Goal: Task Accomplishment & Management: Complete application form

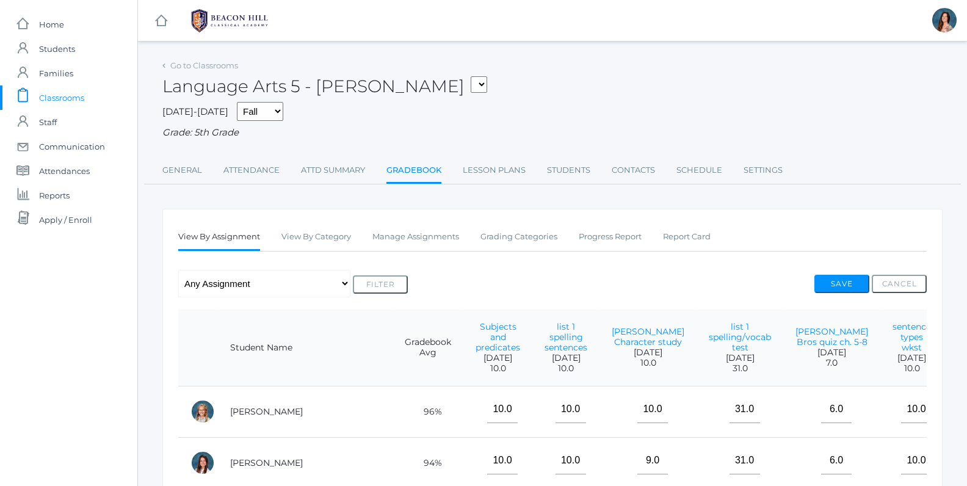
scroll to position [379, 0]
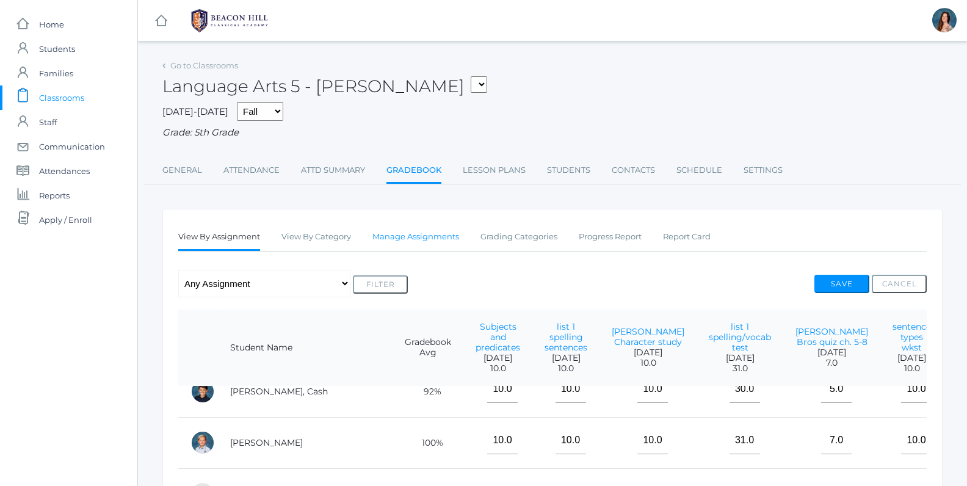
click at [438, 236] on link "Manage Assignments" at bounding box center [415, 237] width 87 height 24
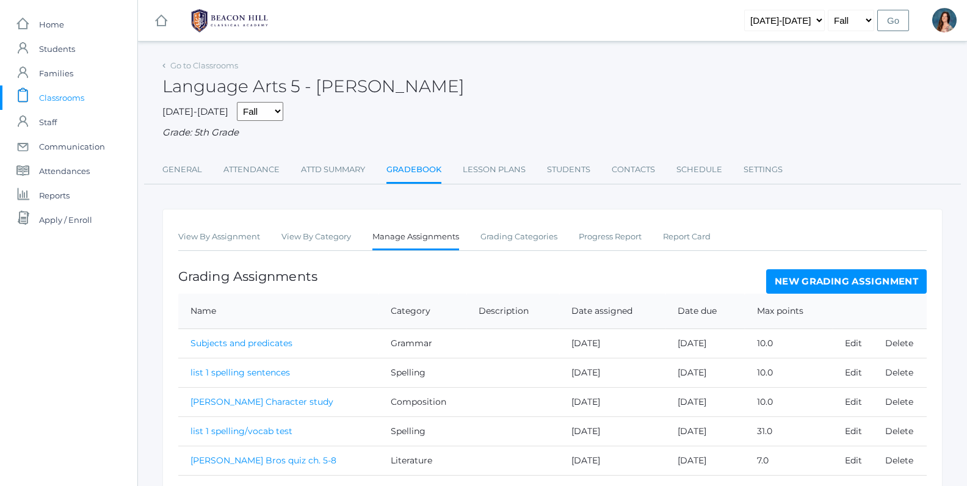
click at [801, 283] on link "New Grading Assignment" at bounding box center [846, 281] width 161 height 24
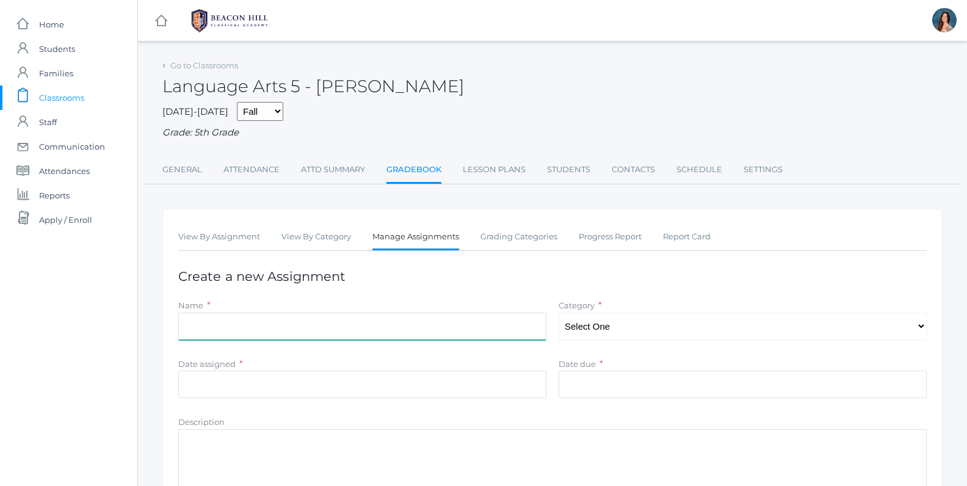
click at [257, 324] on input "Name" at bounding box center [362, 326] width 368 height 27
type input "list 2 test"
select select "1028"
click option "Spelling" at bounding box center [0, 0] width 0 height 0
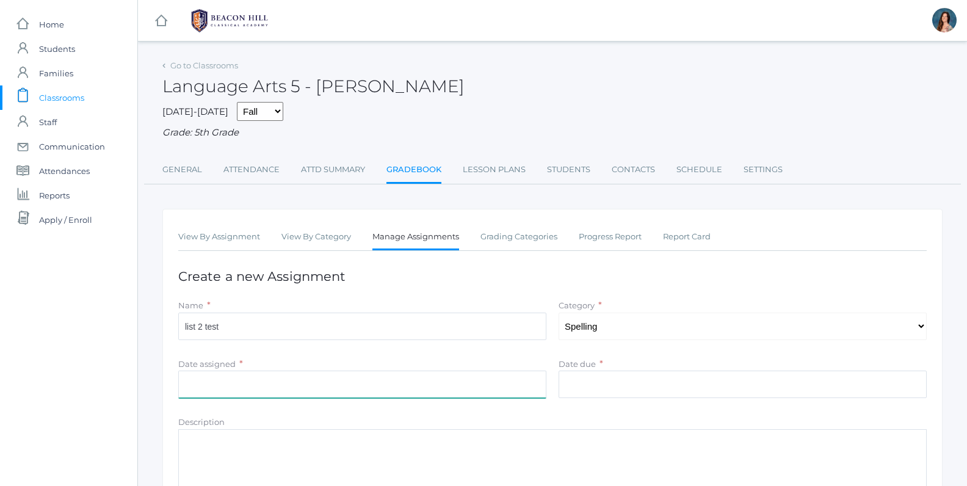
click at [209, 375] on input "Date assigned" at bounding box center [362, 384] width 368 height 27
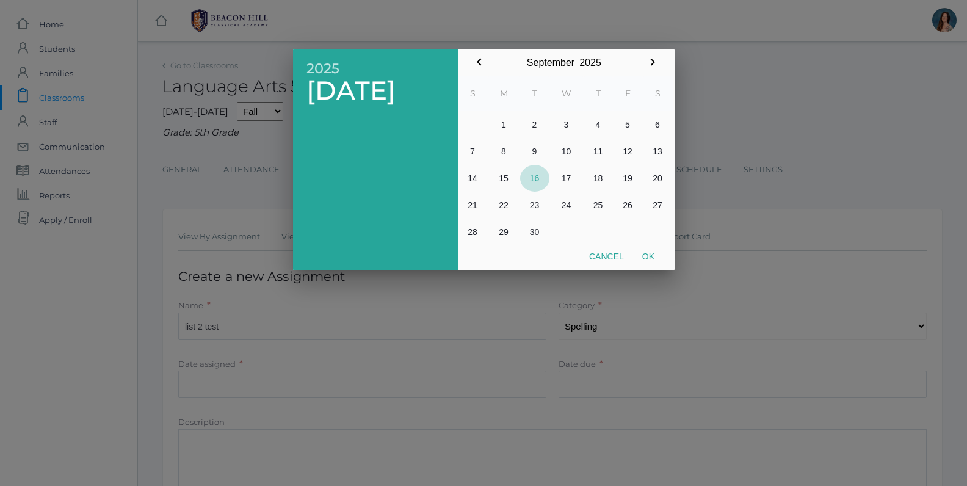
click at [535, 176] on button "16" at bounding box center [534, 178] width 29 height 27
click at [653, 256] on button "Ok" at bounding box center [648, 256] width 31 height 22
type input "2025-09-16"
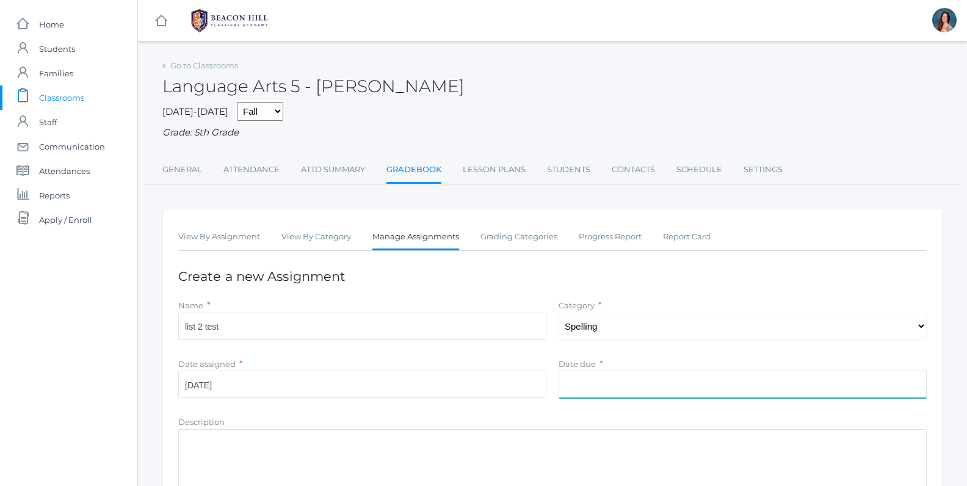
click at [573, 379] on input "Date due" at bounding box center [743, 384] width 368 height 27
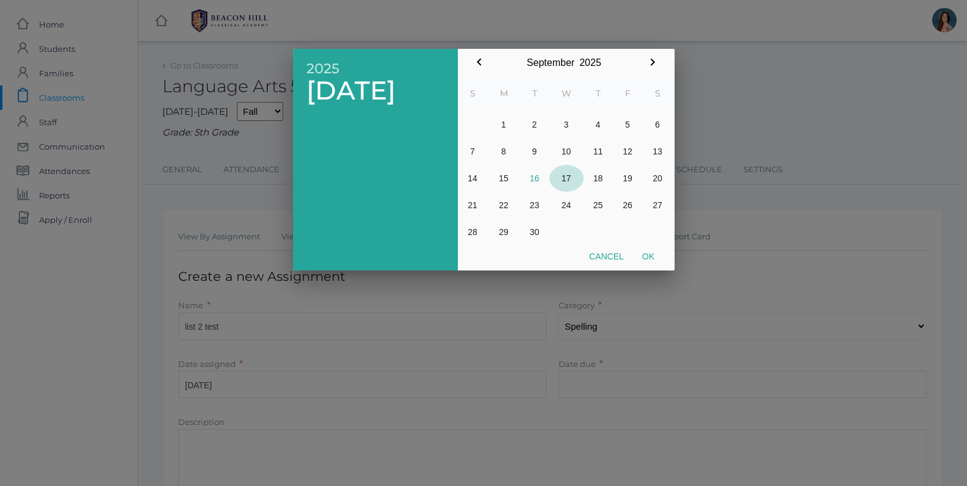
click at [566, 178] on button "17" at bounding box center [566, 178] width 34 height 27
click at [656, 257] on button "Ok" at bounding box center [648, 256] width 31 height 22
type input "[DATE]"
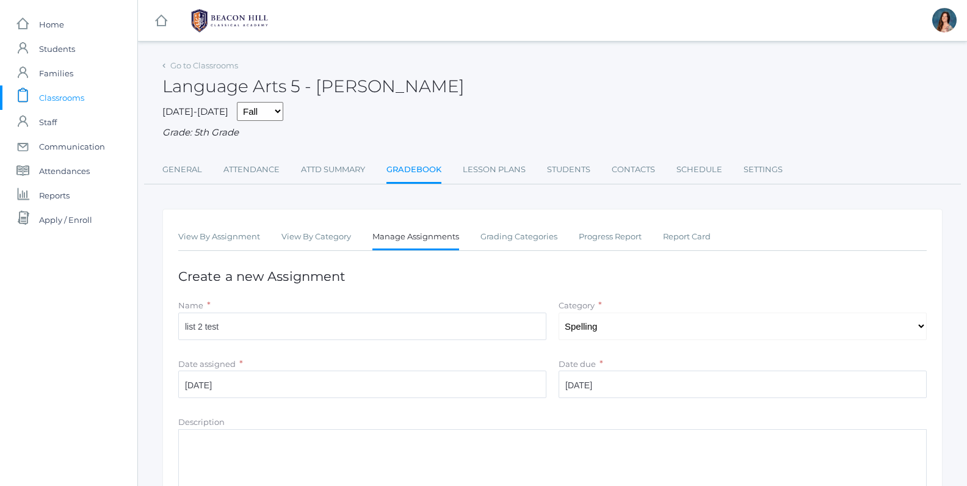
scroll to position [172, 0]
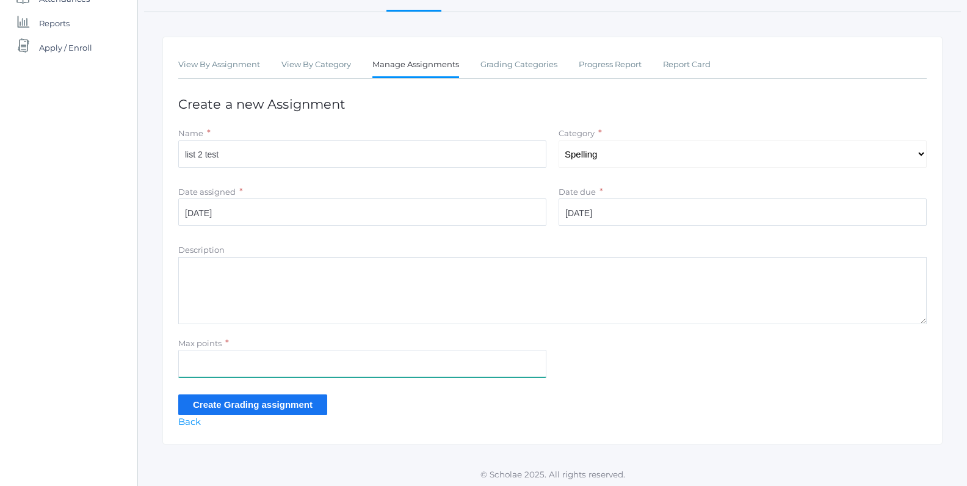
click at [190, 364] on input "Max points" at bounding box center [362, 363] width 368 height 27
type input "36"
click at [206, 401] on input "Create Grading assignment" at bounding box center [252, 404] width 149 height 20
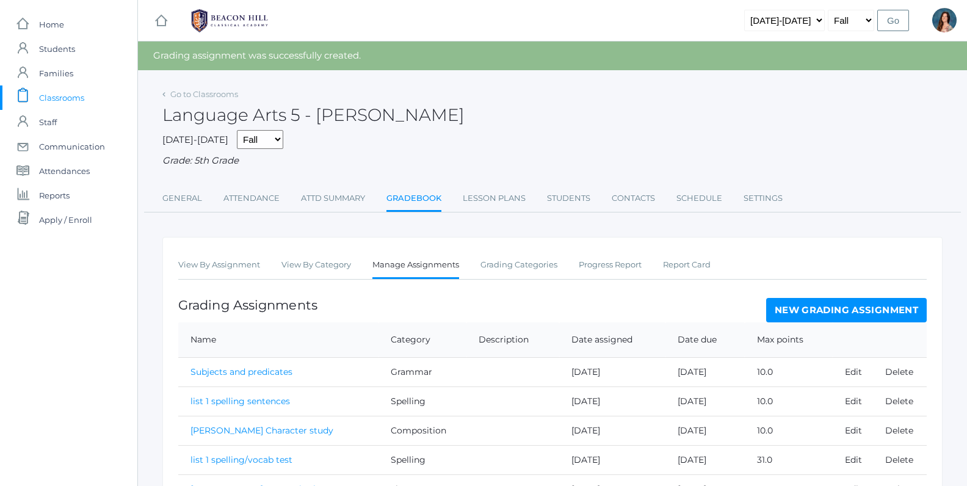
click at [780, 303] on link "New Grading Assignment" at bounding box center [846, 310] width 161 height 24
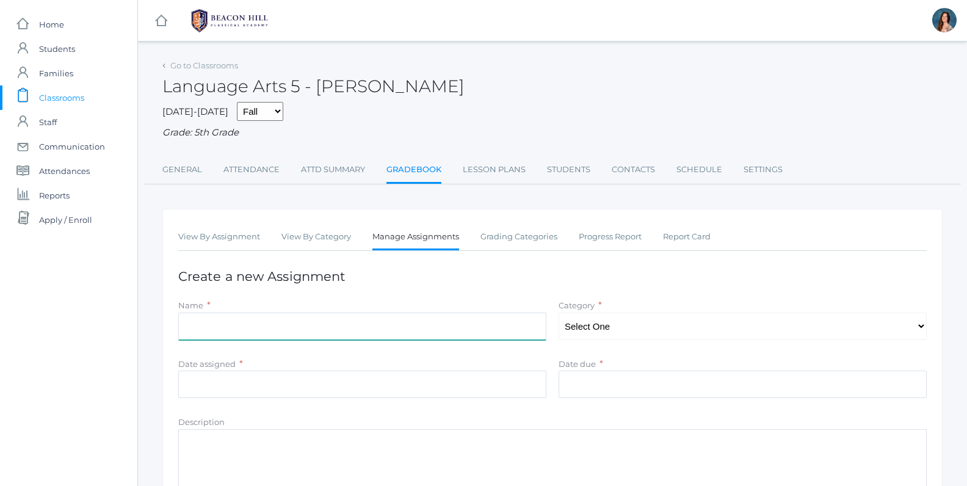
click at [239, 326] on input "Name" at bounding box center [362, 326] width 368 height 27
click at [284, 319] on input "[PERSON_NAME] Bros quiz ch. 5-8" at bounding box center [362, 326] width 368 height 27
type input "[PERSON_NAME] Bros quiz ch. 13-16"
select select "1031"
click option "Literature" at bounding box center [0, 0] width 0 height 0
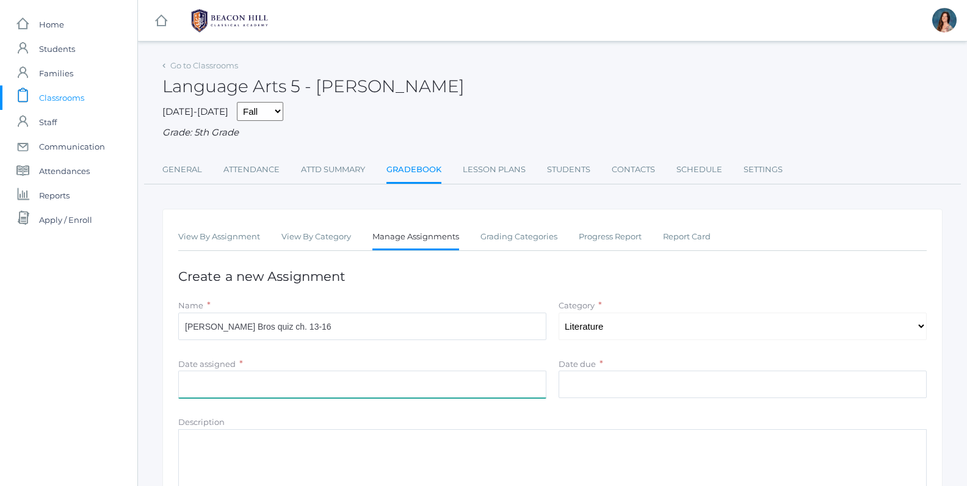
click at [247, 394] on input "Date assigned" at bounding box center [362, 384] width 368 height 27
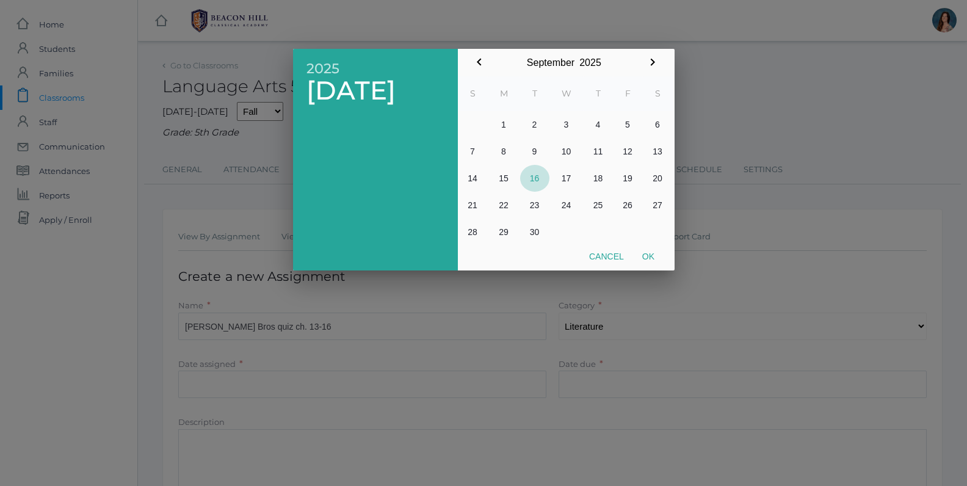
click at [538, 181] on button "16" at bounding box center [534, 178] width 29 height 27
click at [642, 256] on button "Ok" at bounding box center [648, 256] width 31 height 22
type input "[DATE]"
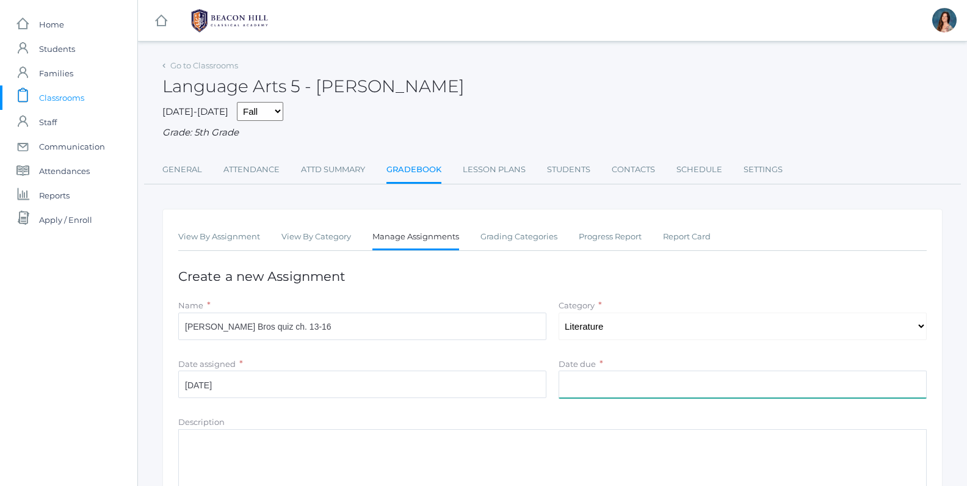
click at [586, 371] on input "Date due" at bounding box center [743, 384] width 368 height 27
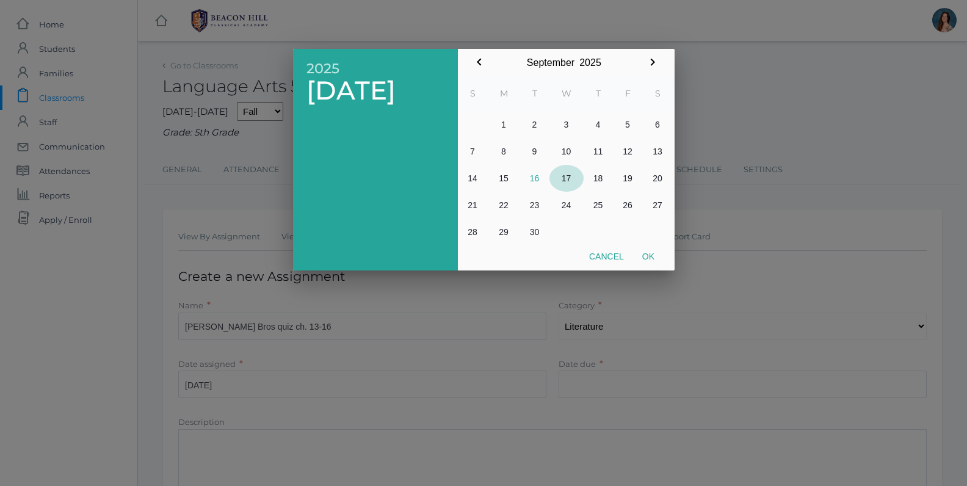
click at [564, 176] on button "17" at bounding box center [566, 178] width 34 height 27
click at [650, 259] on button "Ok" at bounding box center [648, 256] width 31 height 22
type input "[DATE]"
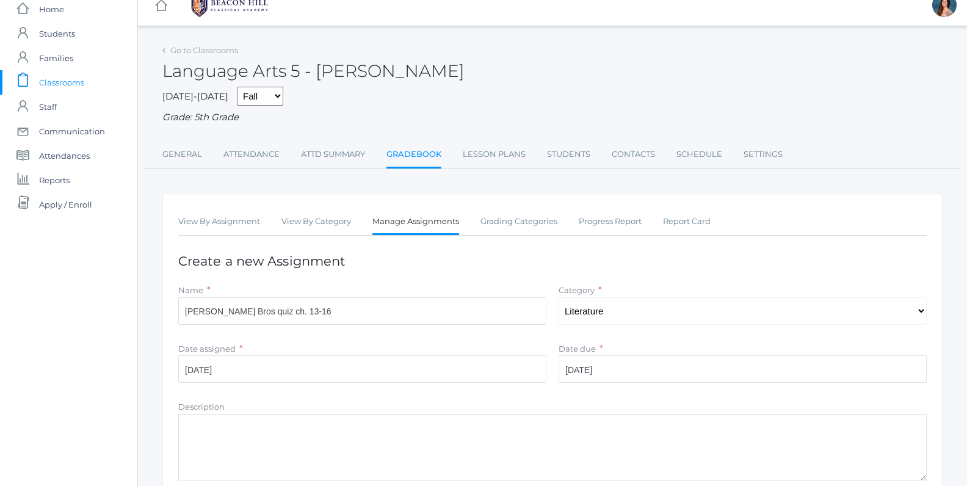
scroll to position [172, 0]
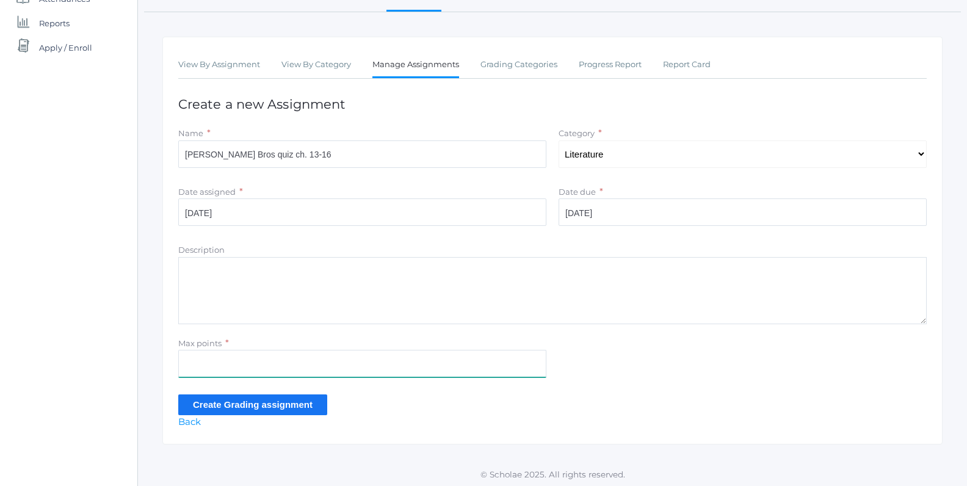
click at [216, 363] on input "Max points" at bounding box center [362, 363] width 368 height 27
type input "5"
click at [216, 404] on input "Create Grading assignment" at bounding box center [252, 404] width 149 height 20
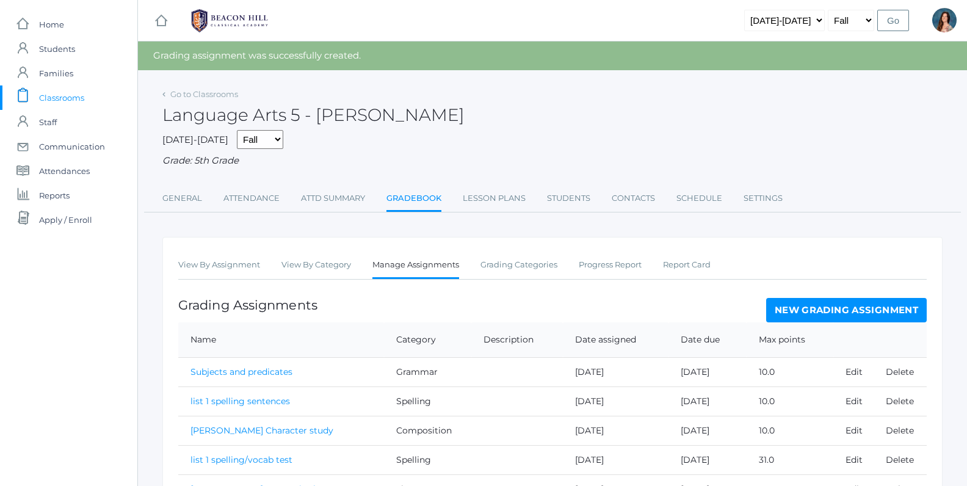
click at [424, 194] on link "Gradebook" at bounding box center [413, 199] width 55 height 26
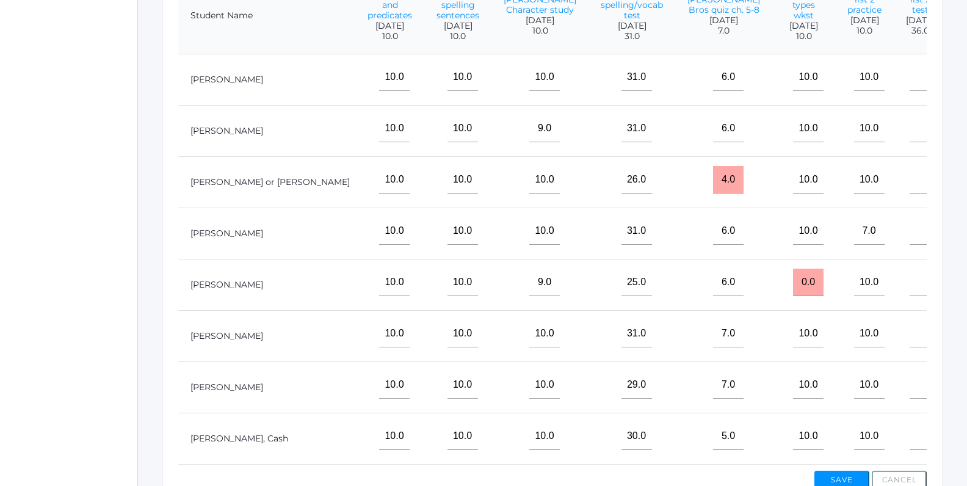
scroll to position [322, 0]
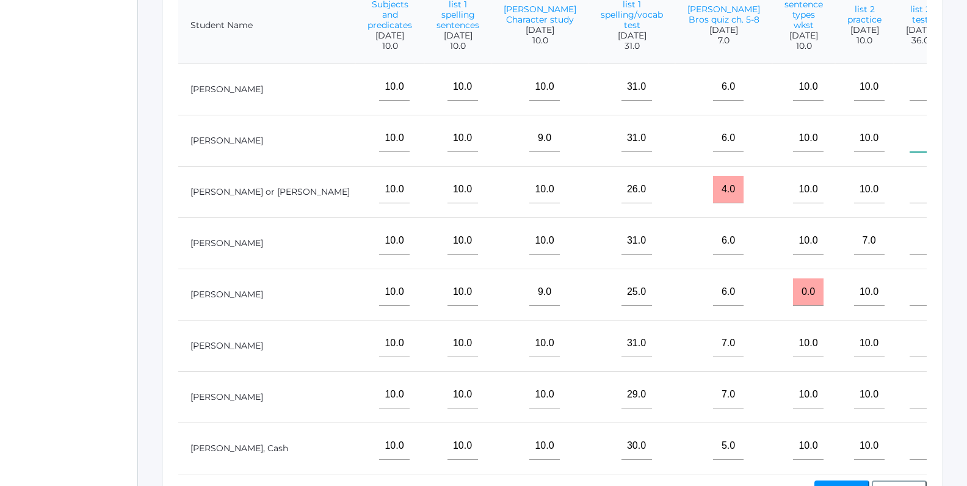
click at [910, 151] on input"] "text" at bounding box center [925, 138] width 31 height 27
type input"] "34"
click at [910, 201] on input"] "text" at bounding box center [925, 189] width 31 height 27
type input"] "30"
click at [910, 294] on input"] "text" at bounding box center [925, 291] width 31 height 27
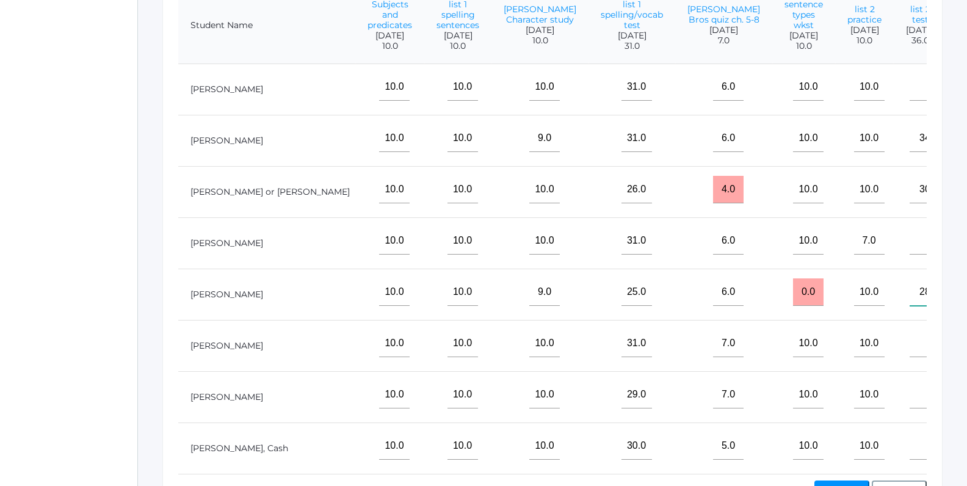
type input"] "28"
click at [910, 354] on input"] "text" at bounding box center [925, 343] width 31 height 27
click at [910, 408] on input"] "text" at bounding box center [925, 394] width 31 height 27
type input"] "36"
click at [910, 460] on input"] "text" at bounding box center [925, 445] width 31 height 27
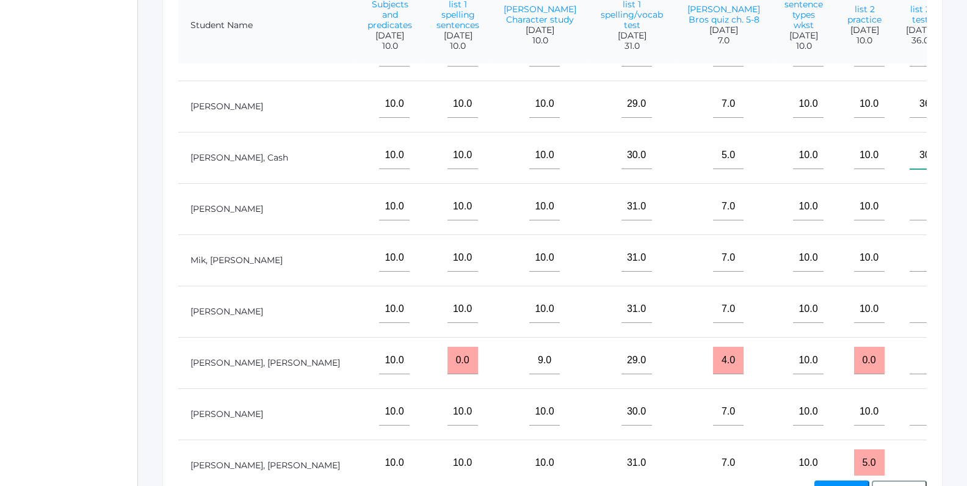
scroll to position [319, 108]
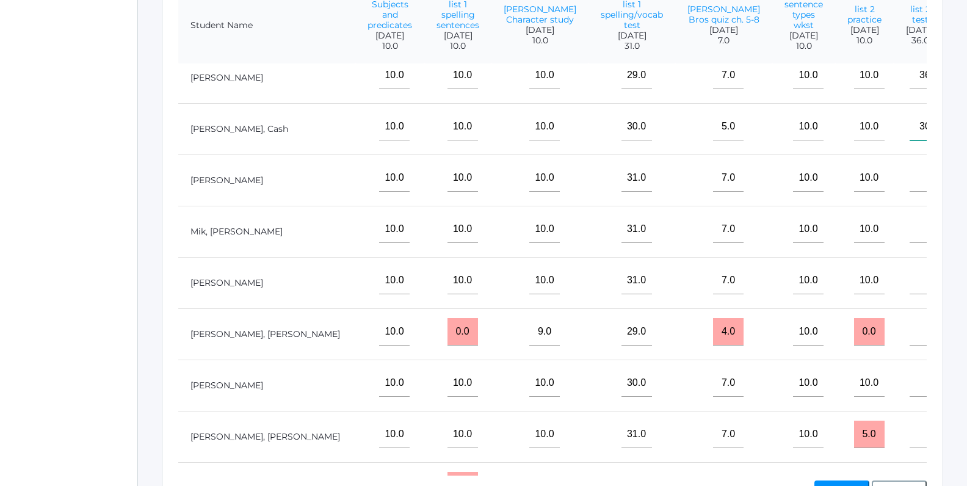
type input"] "30"
click at [910, 284] on input"] "text" at bounding box center [925, 280] width 31 height 27
type input"] "34"
click at [910, 337] on input"] "text" at bounding box center [925, 331] width 31 height 27
type input"] "30"
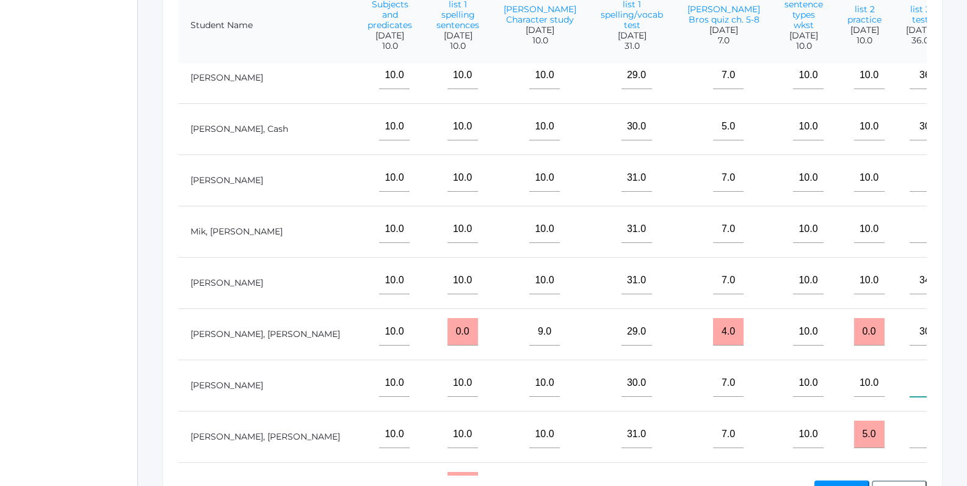
click at [910, 391] on input"] "text" at bounding box center [925, 382] width 31 height 27
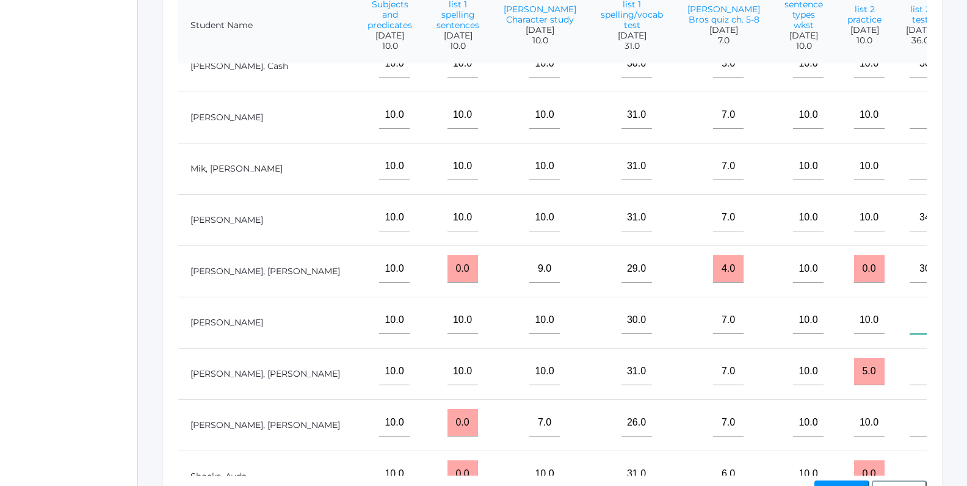
scroll to position [388, 108]
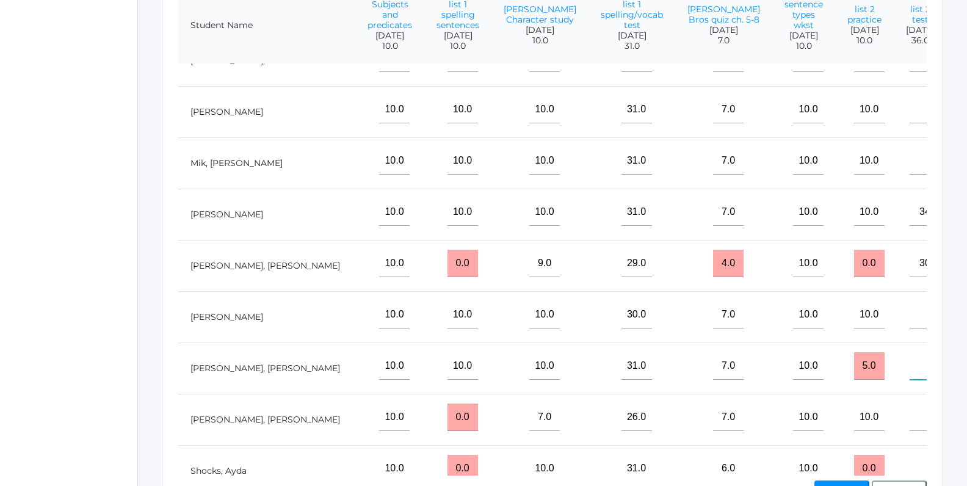
click at [910, 380] on input"] "text" at bounding box center [925, 365] width 31 height 27
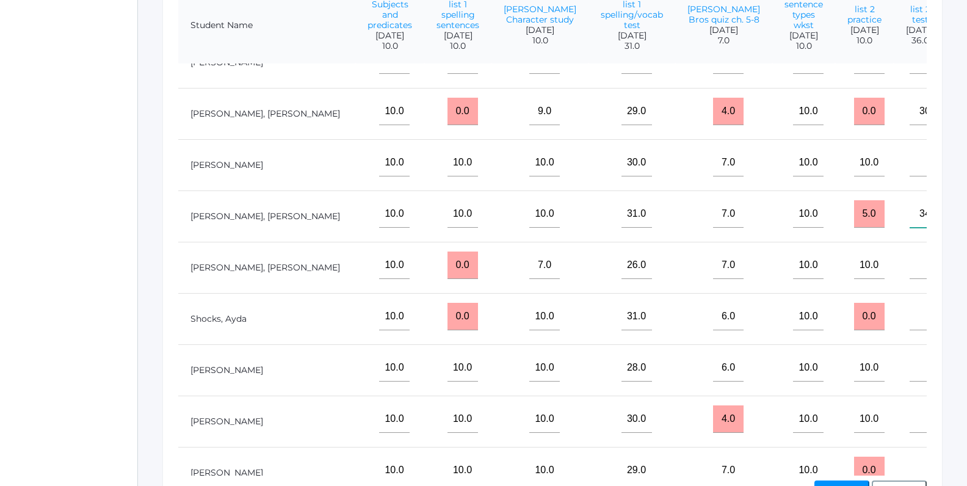
scroll to position [571, 108]
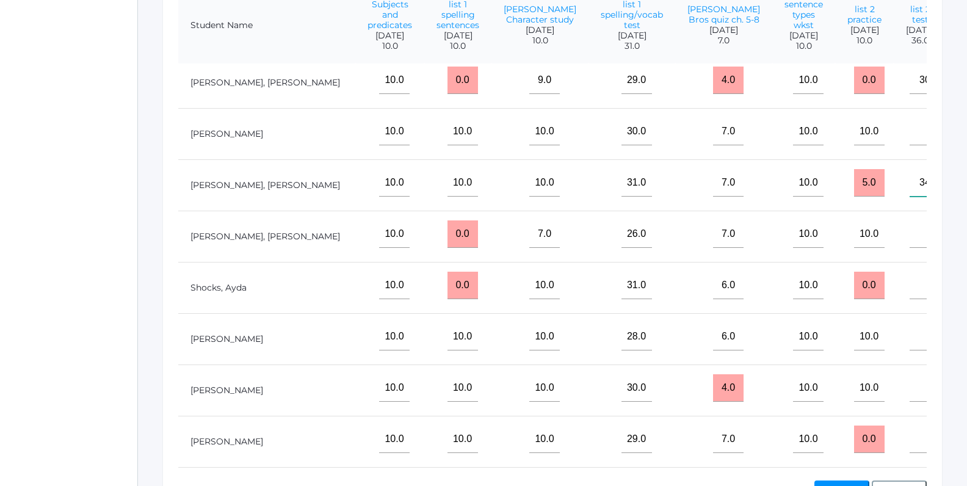
type input"] "34"
click at [910, 297] on input"] "text" at bounding box center [925, 285] width 31 height 27
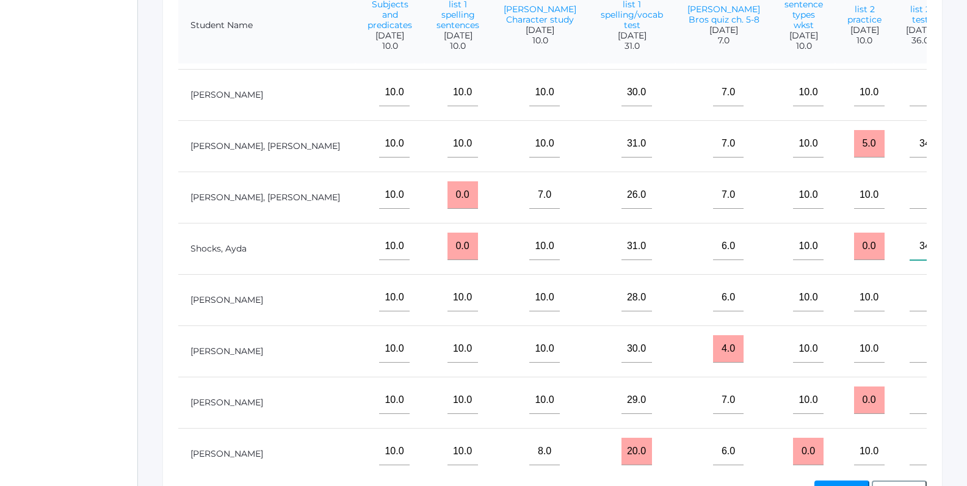
scroll to position [618, 108]
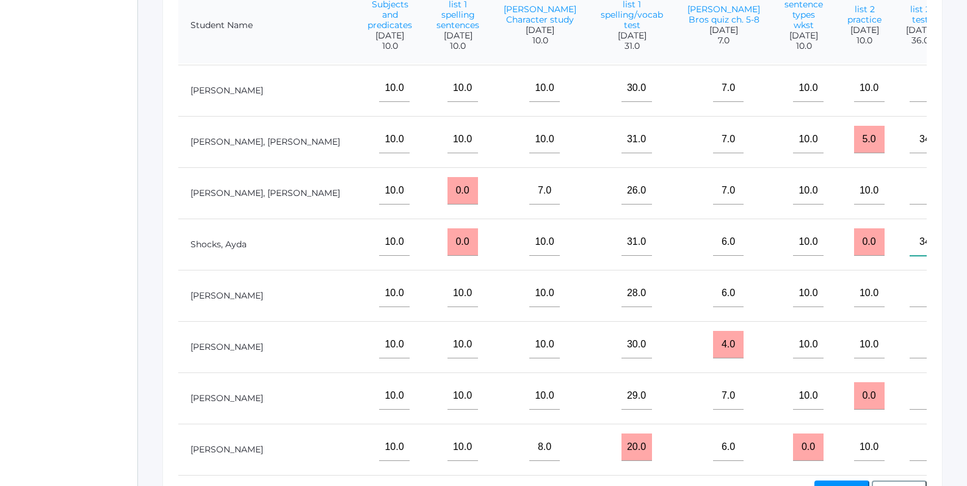
type input"] "34"
click at [910, 394] on input"] "text" at bounding box center [925, 395] width 31 height 27
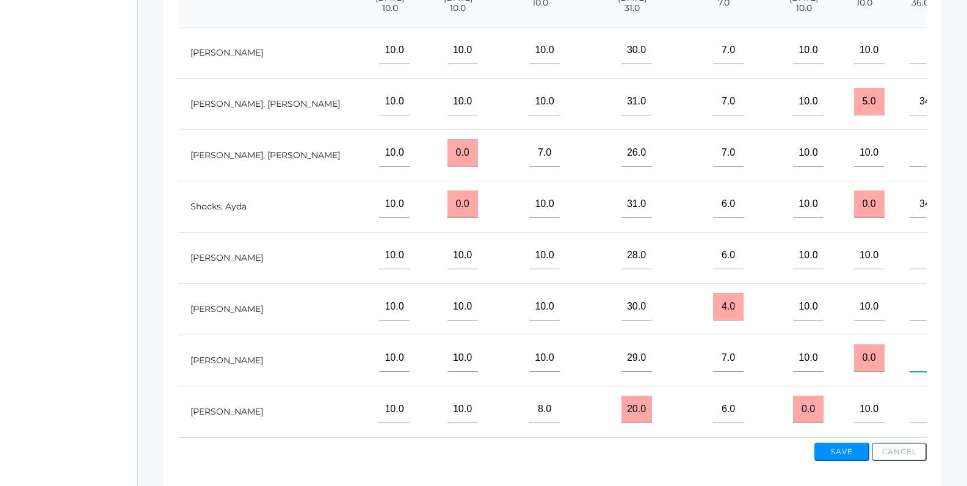
scroll to position [363, 0]
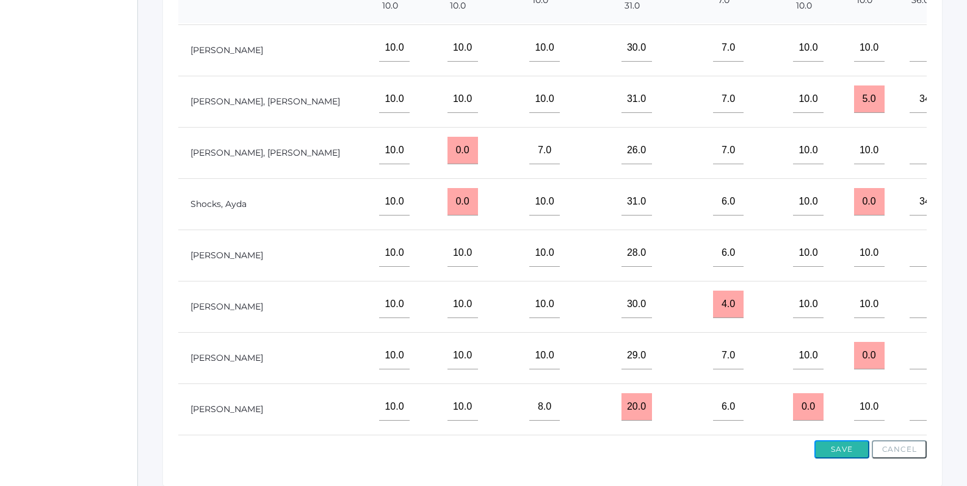
click at [842, 453] on button "Save" at bounding box center [841, 449] width 55 height 18
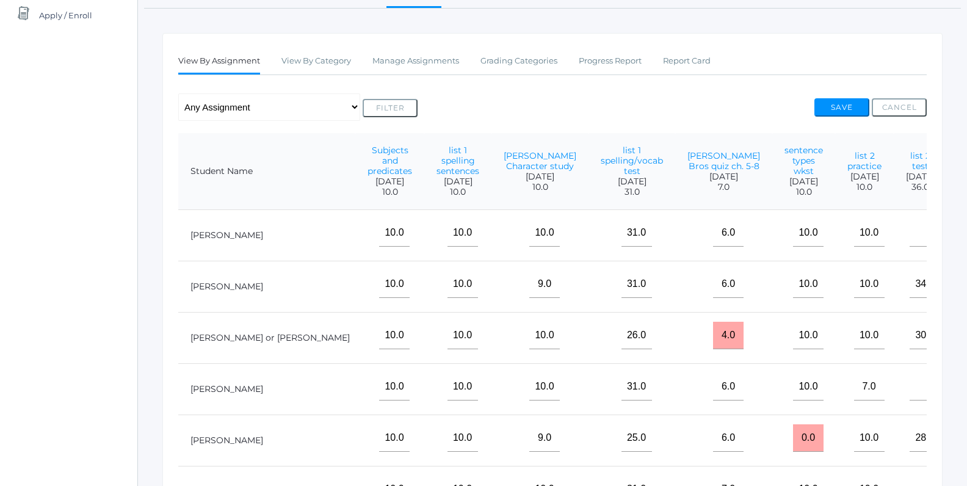
scroll to position [228, 0]
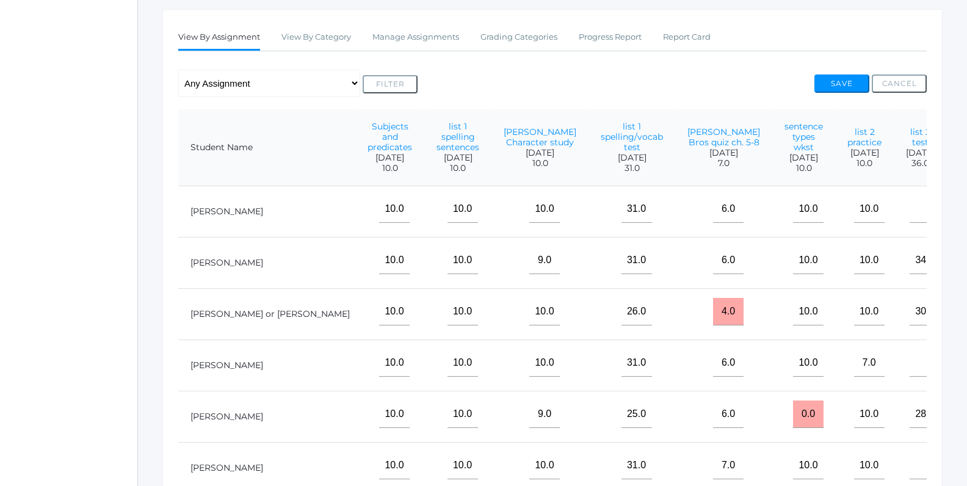
type input"] "5"
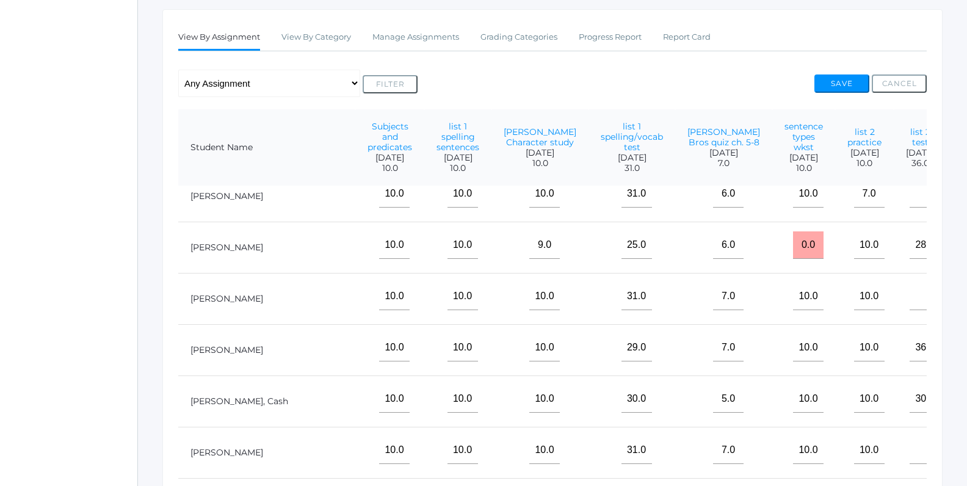
scroll to position [171, 108]
type input"] "5"
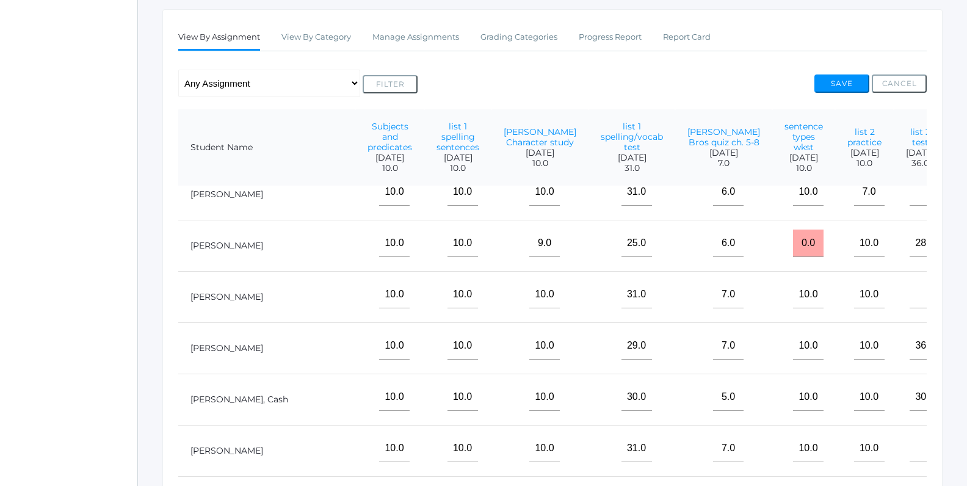
scroll to position [365, 108]
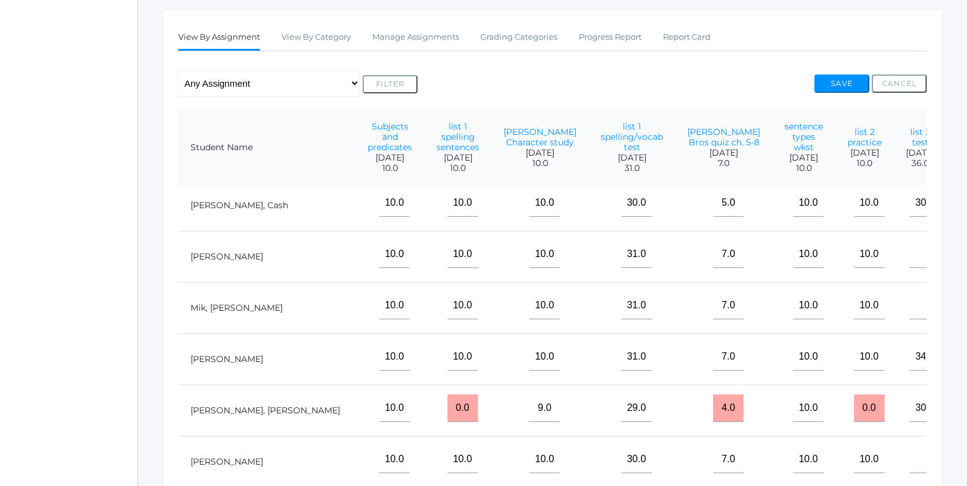
type input"] "5"
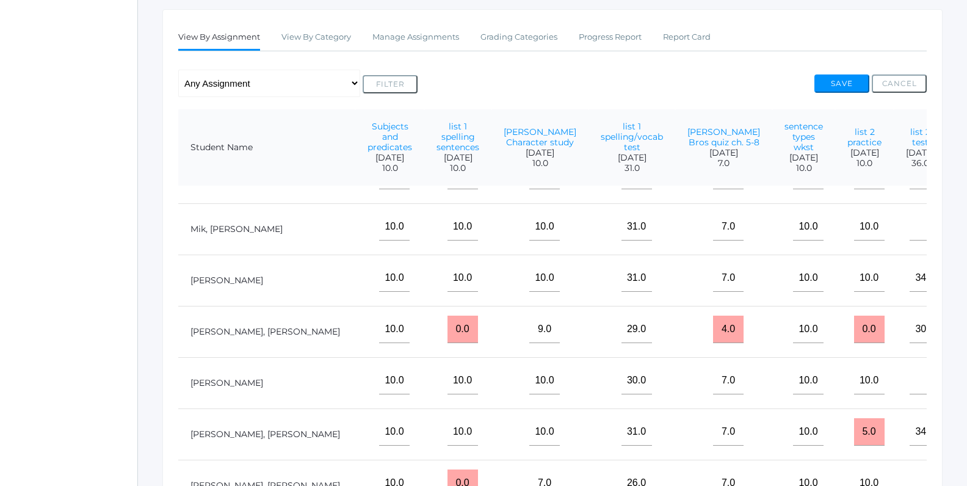
scroll to position [559, 108]
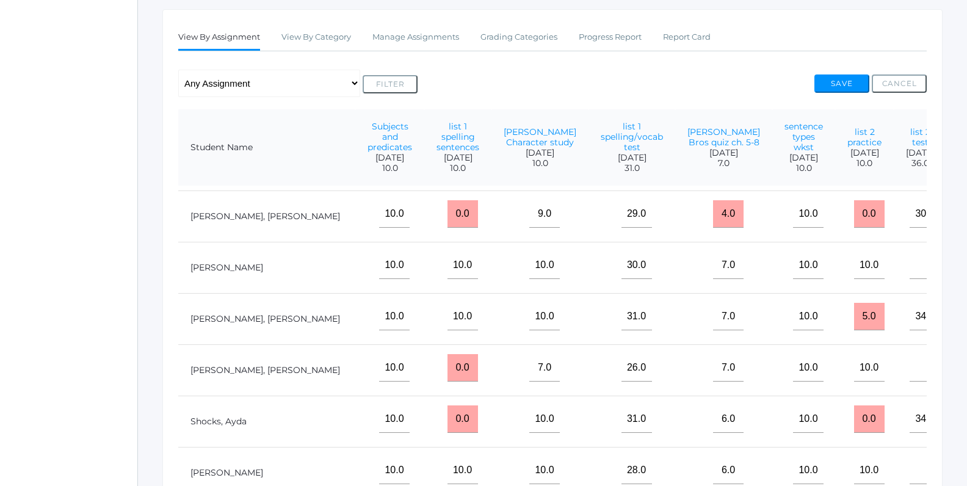
type input"] "4"
type input"] "5"
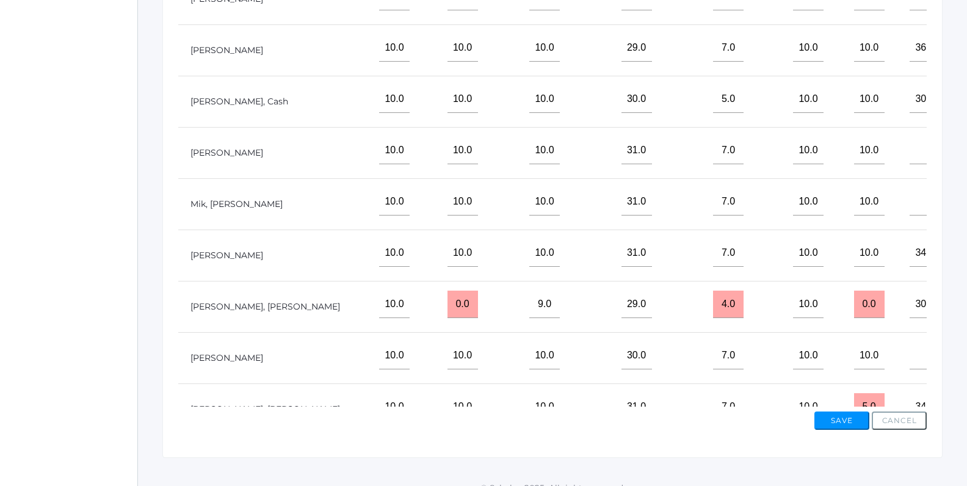
scroll to position [310, 108]
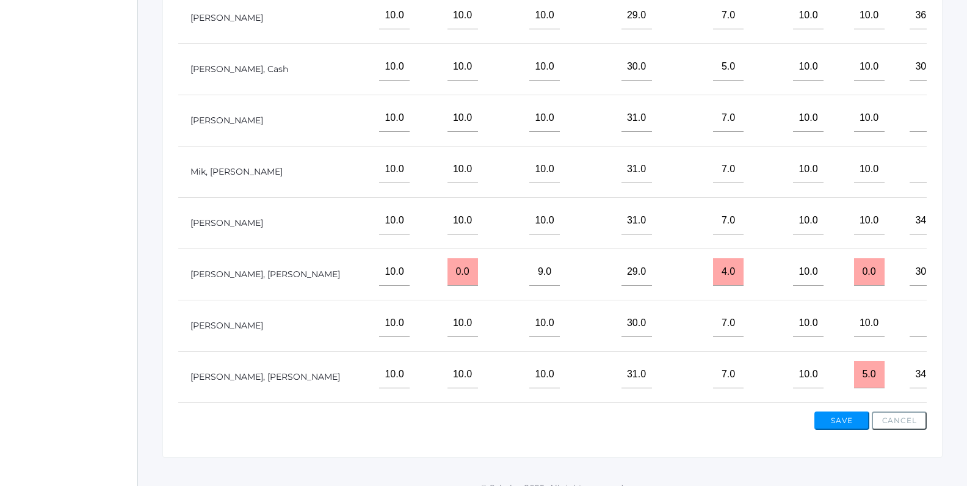
type input"] "5"
click at [841, 418] on button "Save" at bounding box center [841, 420] width 55 height 18
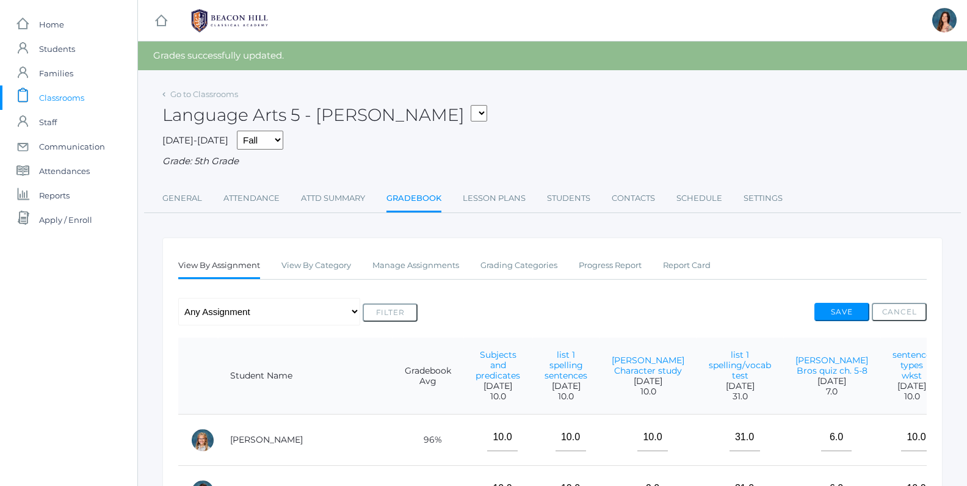
click at [471, 105] on select "05ART - Art 5 Salazar 05CITIZEN - Citizenship and Stewardship 5 Salazar 05CITIZ…" at bounding box center [479, 113] width 16 height 16
select select "1966"
click option "05SOCS - Social Studies 5 [PERSON_NAME]" at bounding box center [0, 0] width 0 height 0
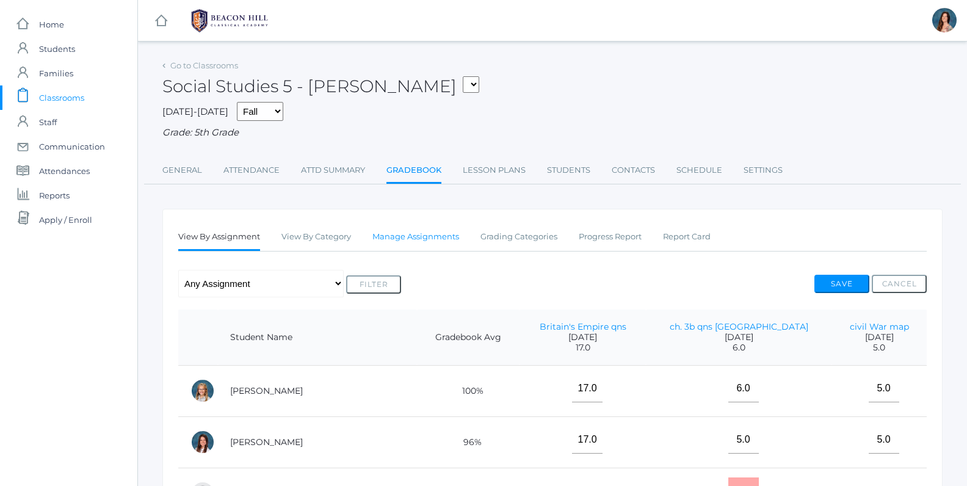
click at [423, 240] on link "Manage Assignments" at bounding box center [415, 237] width 87 height 24
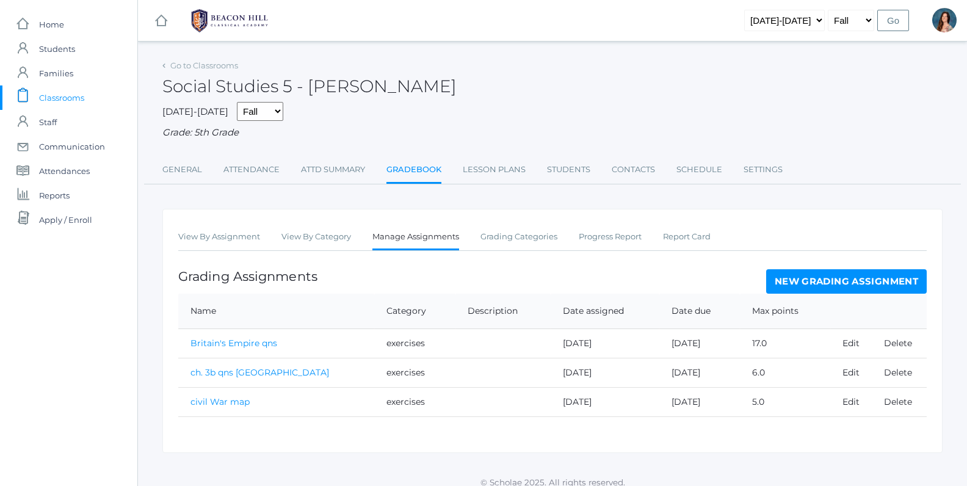
click at [837, 285] on link "New Grading Assignment" at bounding box center [846, 281] width 161 height 24
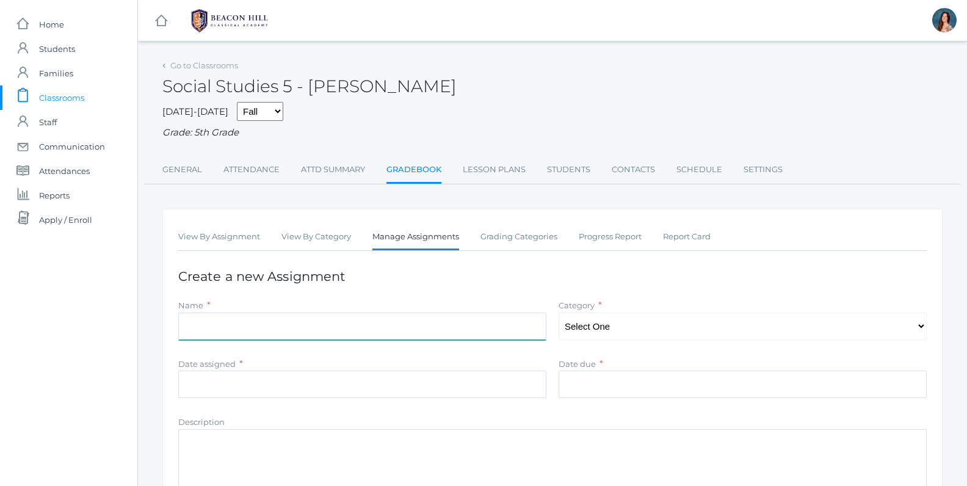
click at [291, 333] on input "Name" at bounding box center [362, 326] width 368 height 27
type input "Harriet Tubman article questions"
select select "1049"
click option "exercises" at bounding box center [0, 0] width 0 height 0
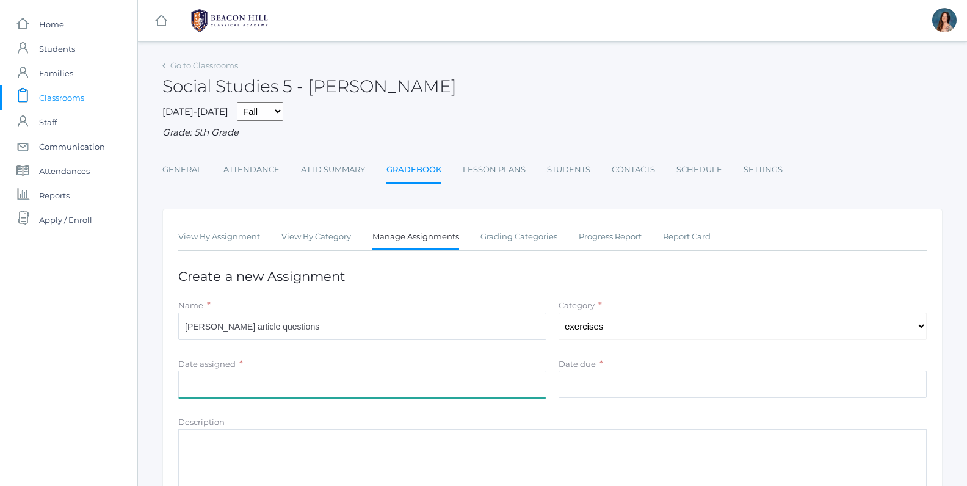
click at [241, 381] on input "Date assigned" at bounding box center [362, 384] width 368 height 27
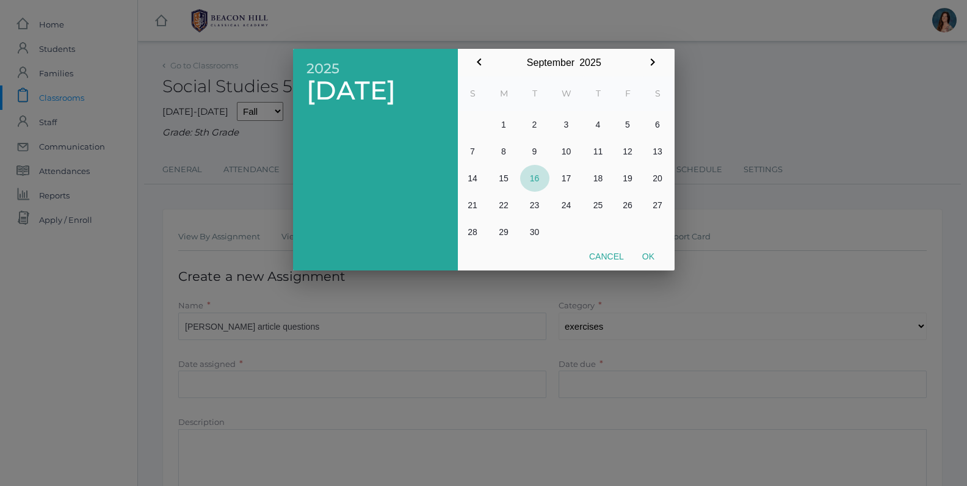
click at [538, 176] on button "16" at bounding box center [534, 178] width 29 height 27
click at [640, 249] on button "Ok" at bounding box center [648, 256] width 31 height 22
type input "2025-09-16"
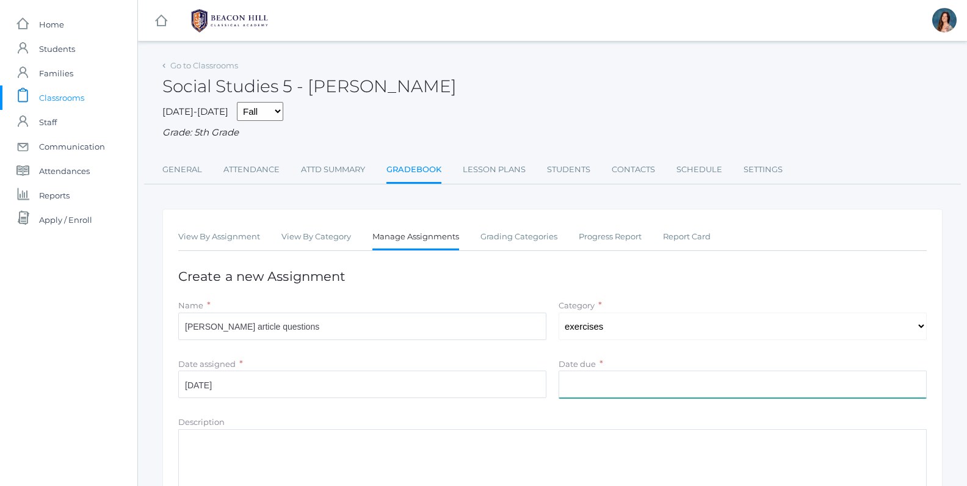
click at [590, 375] on input "Date due" at bounding box center [743, 384] width 368 height 27
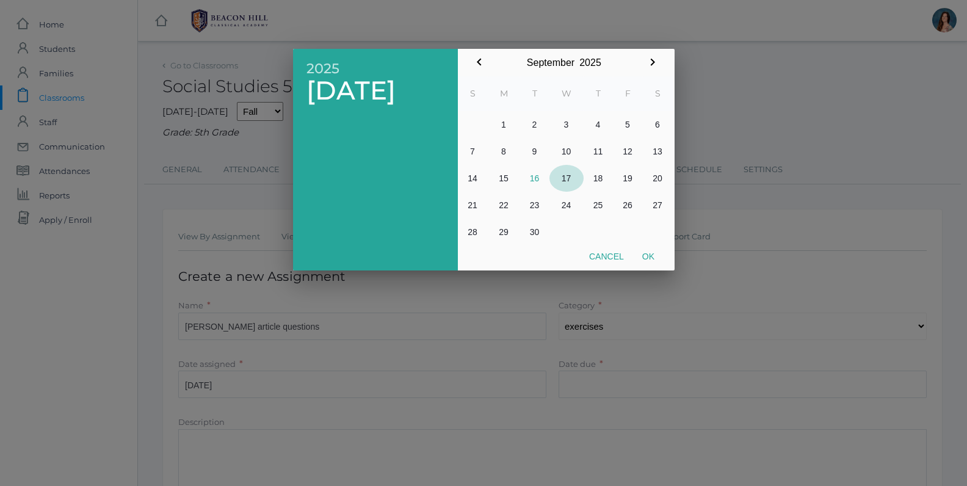
click at [570, 178] on button "17" at bounding box center [566, 178] width 34 height 27
click at [650, 257] on button "Ok" at bounding box center [648, 256] width 31 height 22
type input "[DATE]"
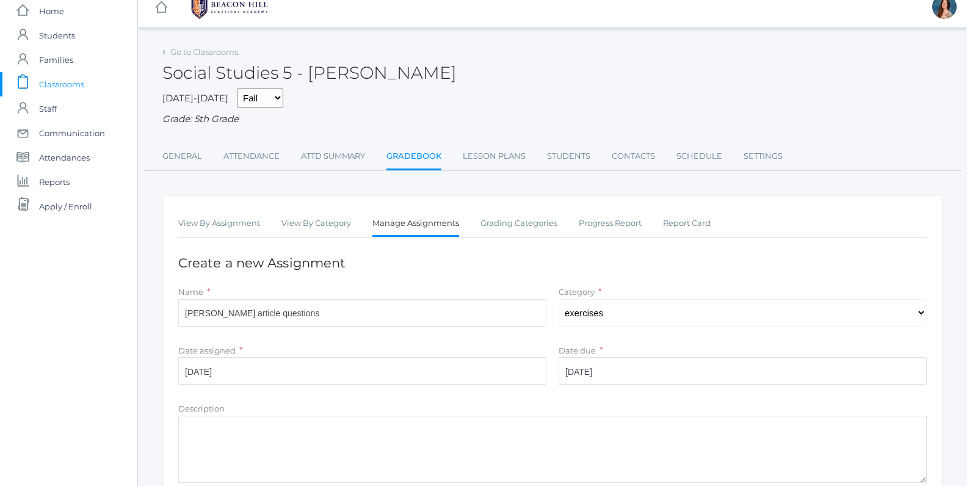
scroll to position [141, 0]
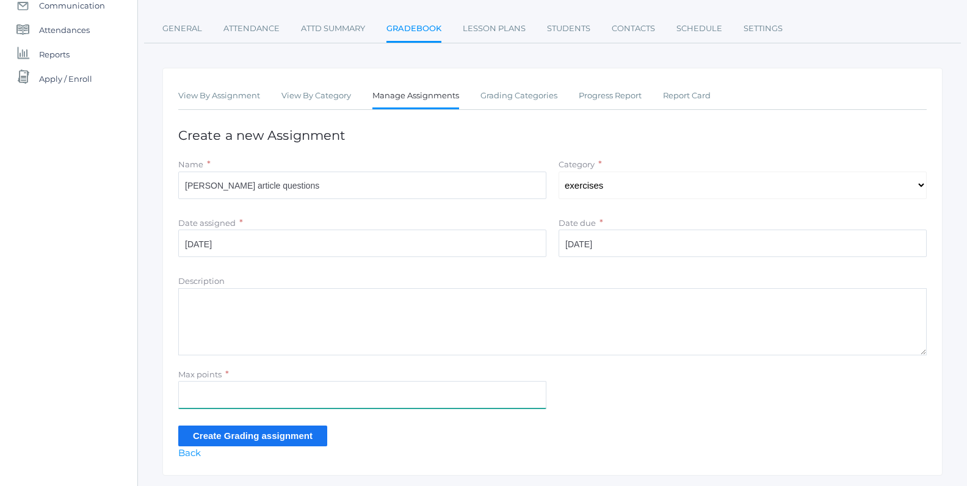
click at [189, 394] on input "Max points" at bounding box center [362, 394] width 368 height 27
type input "6"
click at [202, 431] on input "Create Grading assignment" at bounding box center [252, 436] width 149 height 20
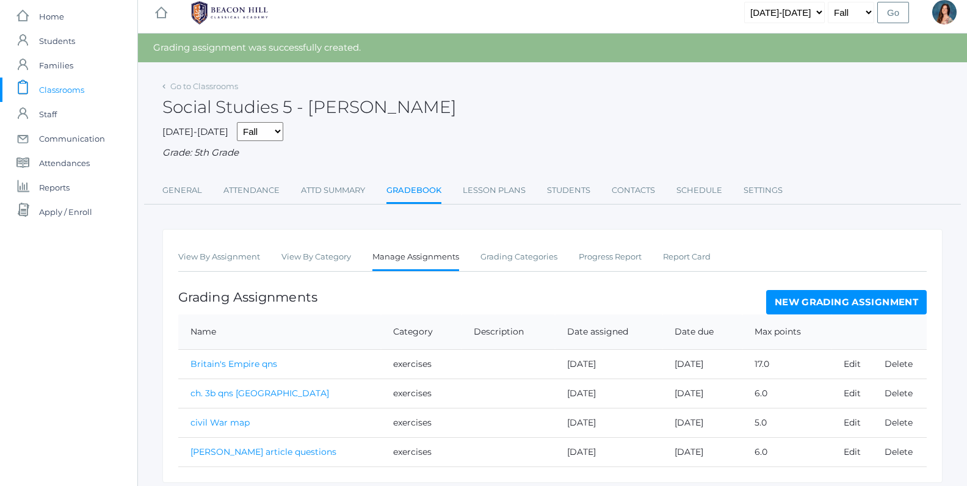
scroll to position [45, 0]
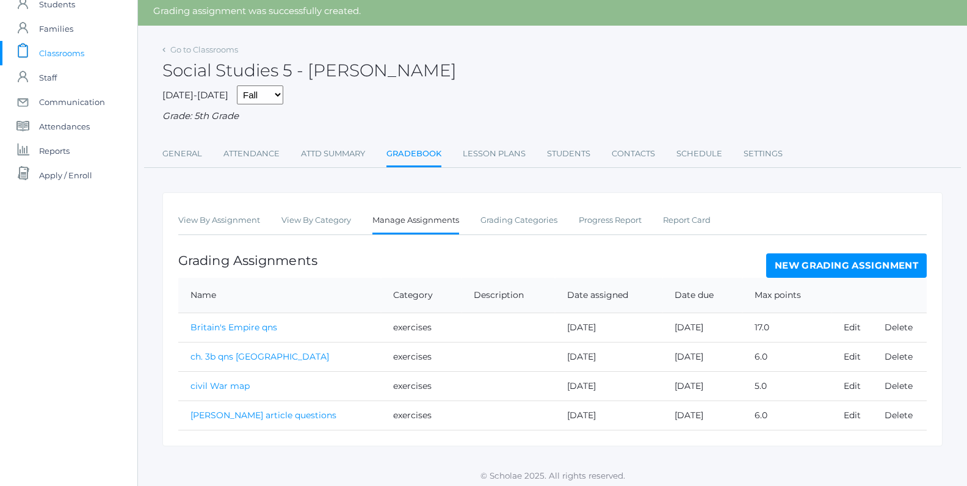
click at [274, 414] on link "[PERSON_NAME] article questions" at bounding box center [263, 415] width 146 height 11
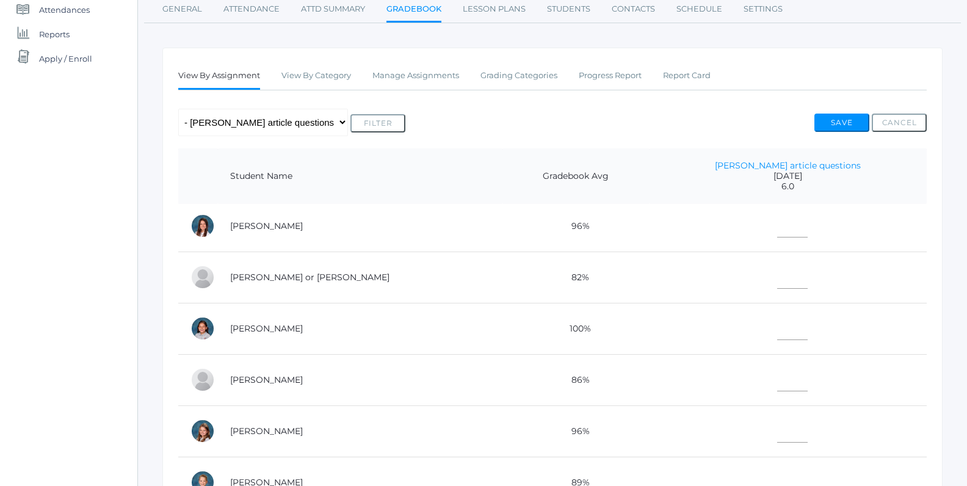
scroll to position [79, 0]
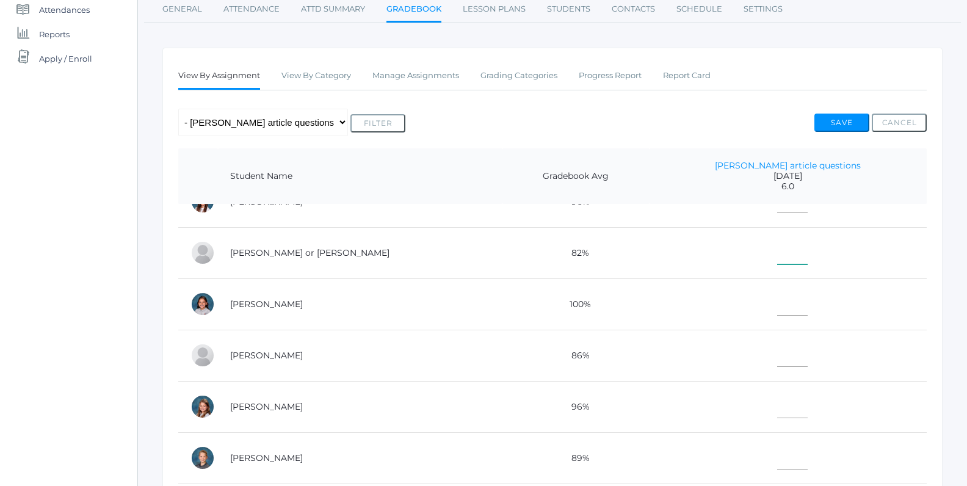
click at [777, 250] on input"] "text" at bounding box center [792, 250] width 31 height 27
type input"] "5"
click at [777, 457] on input"] "text" at bounding box center [792, 455] width 31 height 27
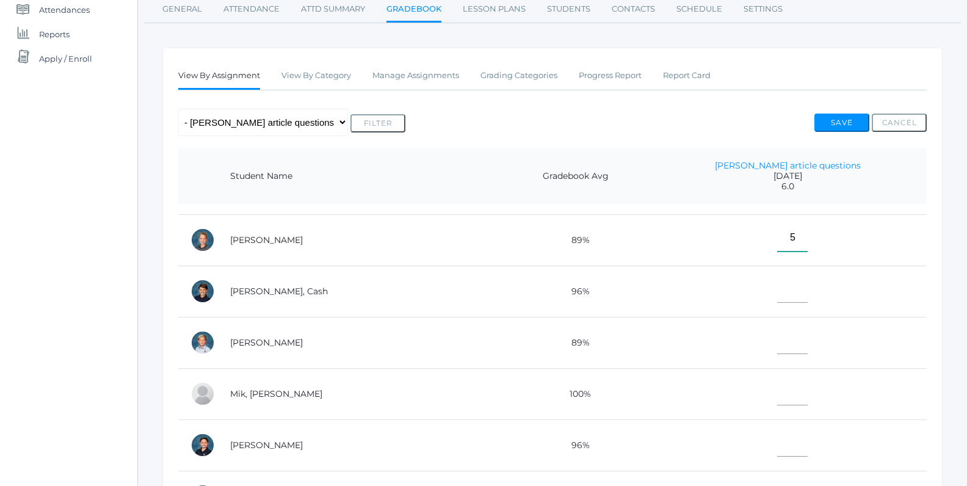
scroll to position [319, 0]
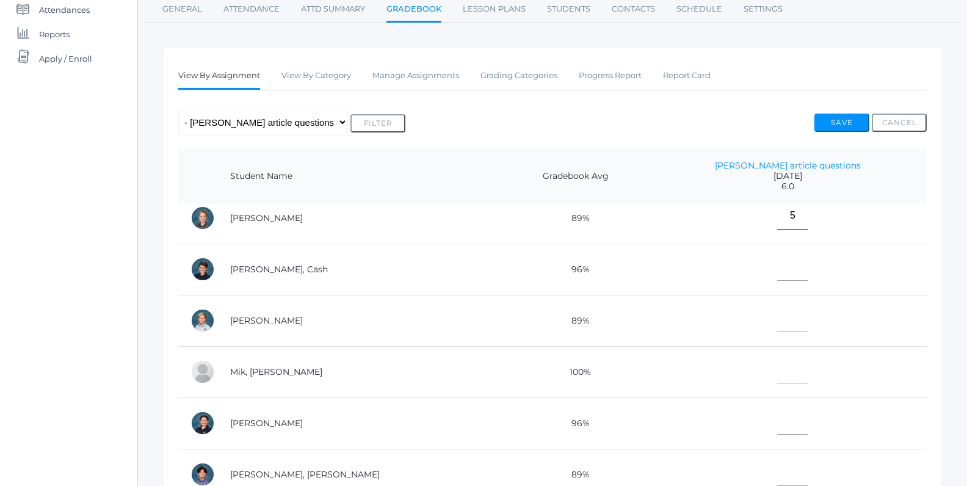
type input"] "5"
click at [777, 275] on input"] "text" at bounding box center [792, 266] width 31 height 27
type input"] "6"
click at [777, 418] on input"] "text" at bounding box center [792, 420] width 31 height 27
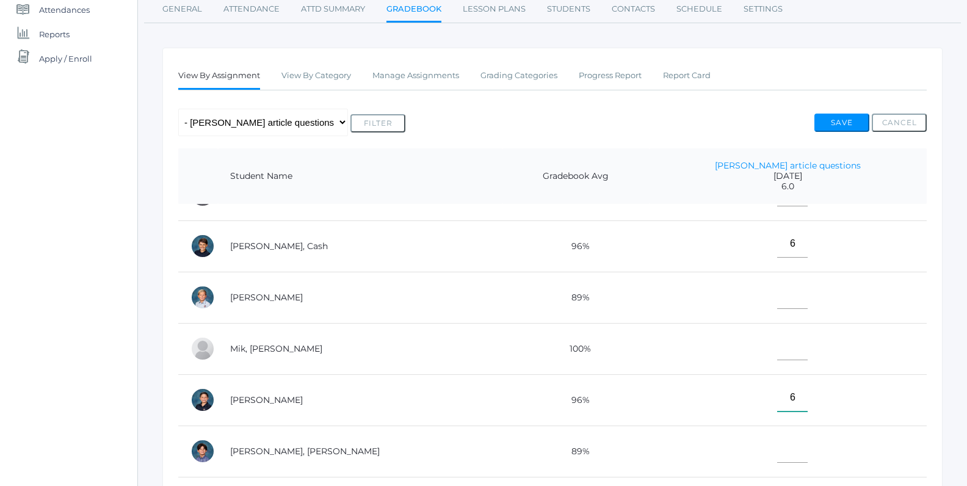
scroll to position [457, 0]
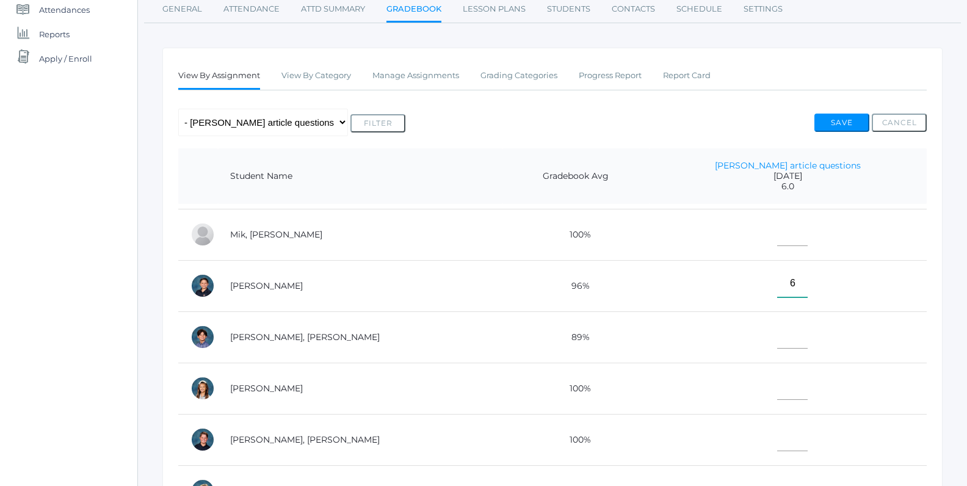
type input"] "6"
click at [777, 335] on input"] "text" at bounding box center [792, 334] width 31 height 27
type input"] "5"
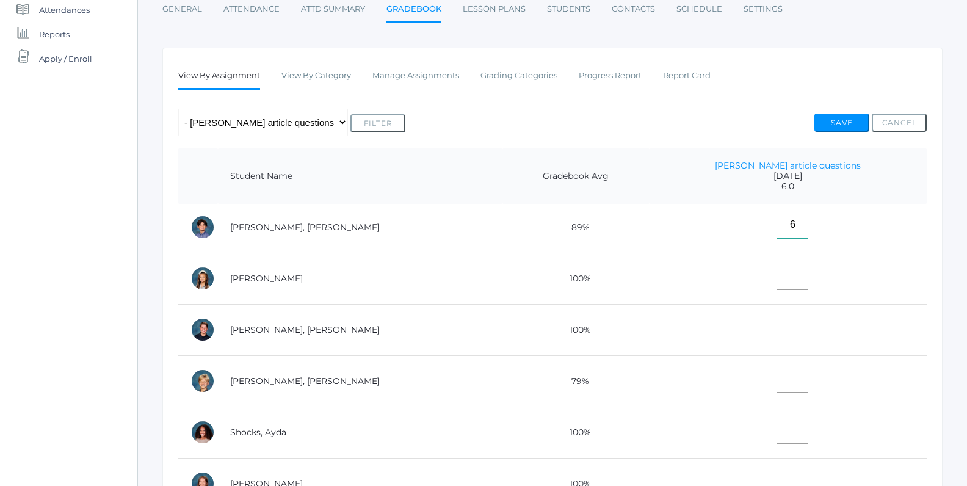
scroll to position [587, 0]
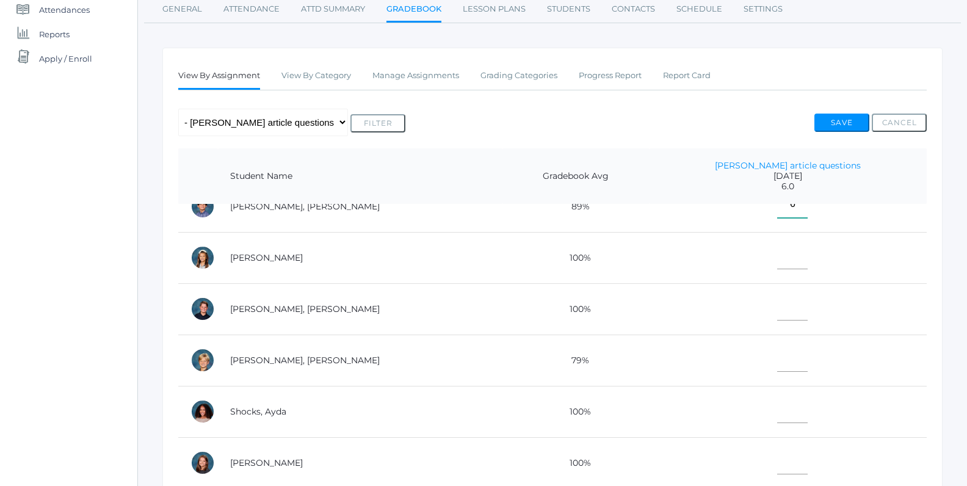
type input"] "6"
click at [777, 404] on input"] "text" at bounding box center [792, 409] width 31 height 27
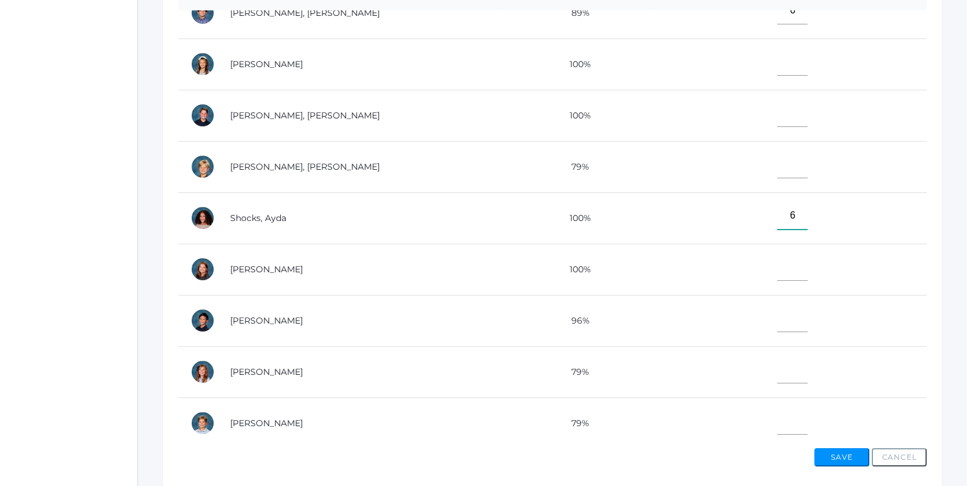
scroll to position [403, 0]
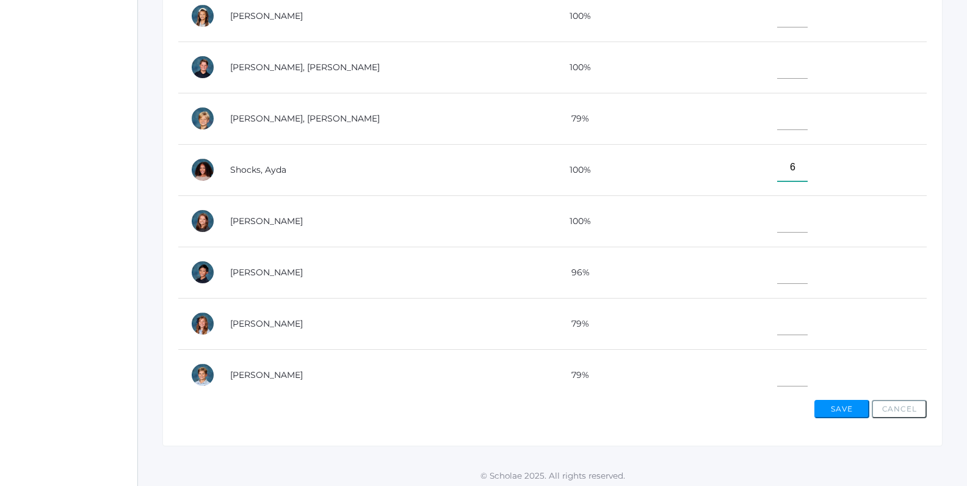
type input"] "6"
click at [841, 402] on button "Save" at bounding box center [841, 409] width 55 height 18
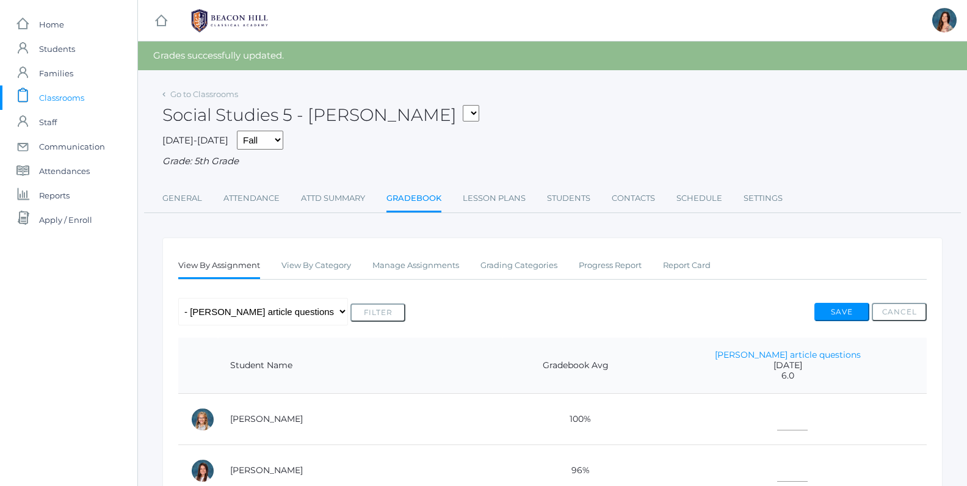
select select "1965"
click option "05SCI - Science 5 [PERSON_NAME]" at bounding box center [0, 0] width 0 height 0
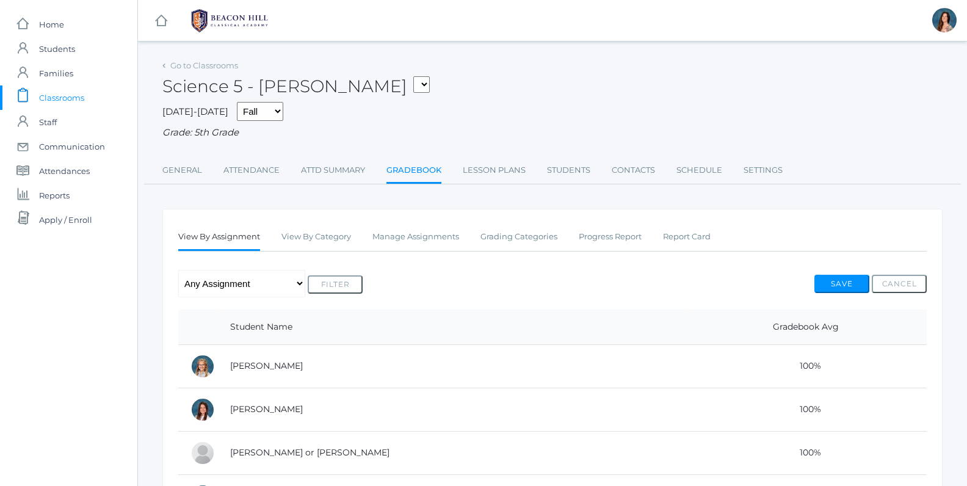
click at [416, 168] on link "Gradebook" at bounding box center [413, 171] width 55 height 26
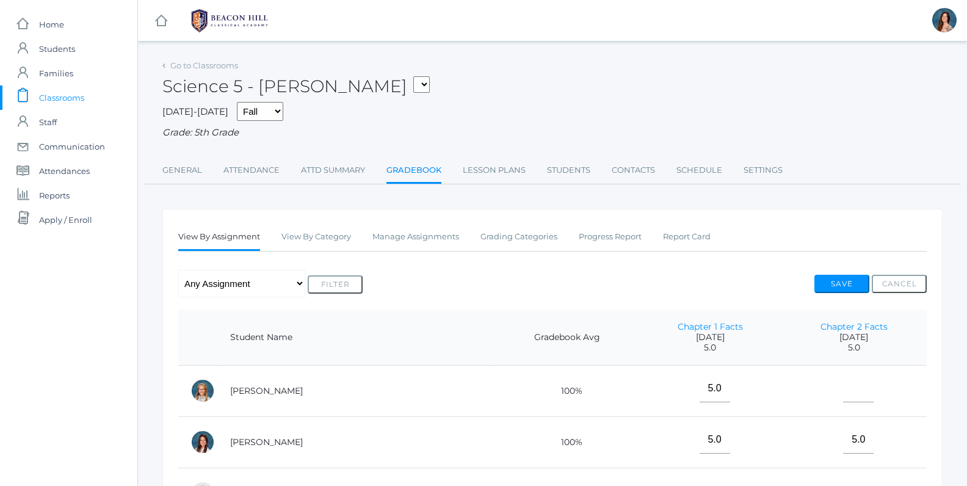
click at [413, 76] on select "05ART - Art 5 Salazar 05CITIZEN - Citizenship and Stewardship 5 Salazar 05CITIZ…" at bounding box center [421, 84] width 16 height 16
select select "1967"
click option "05LA - Language Arts 5 [PERSON_NAME]" at bounding box center [0, 0] width 0 height 0
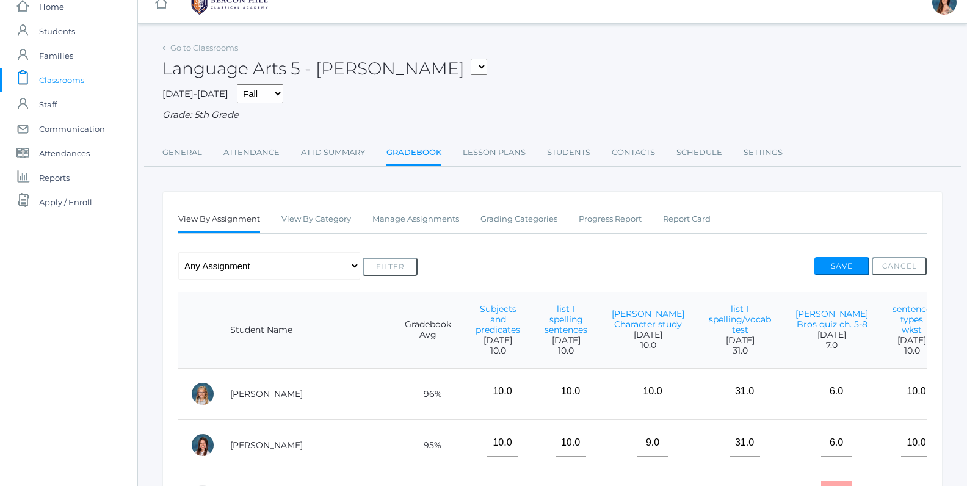
scroll to position [20, 0]
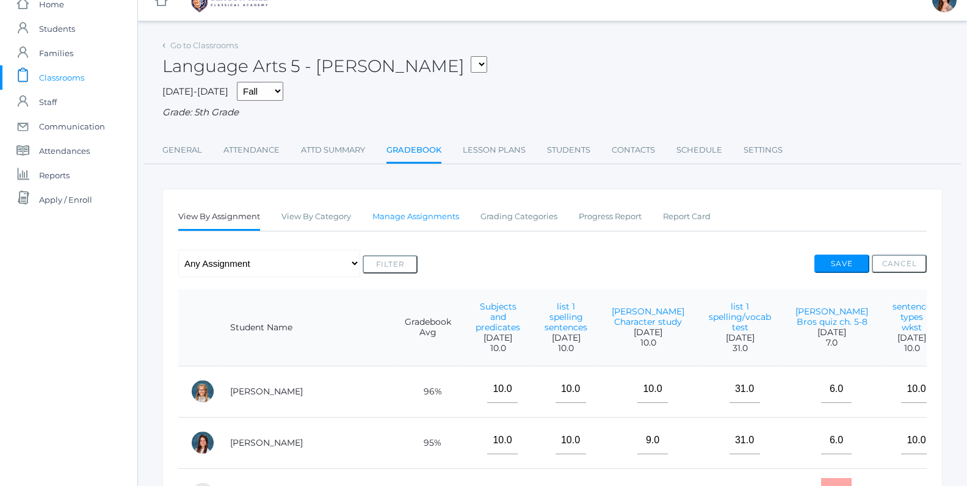
click at [443, 217] on link "Manage Assignments" at bounding box center [415, 217] width 87 height 24
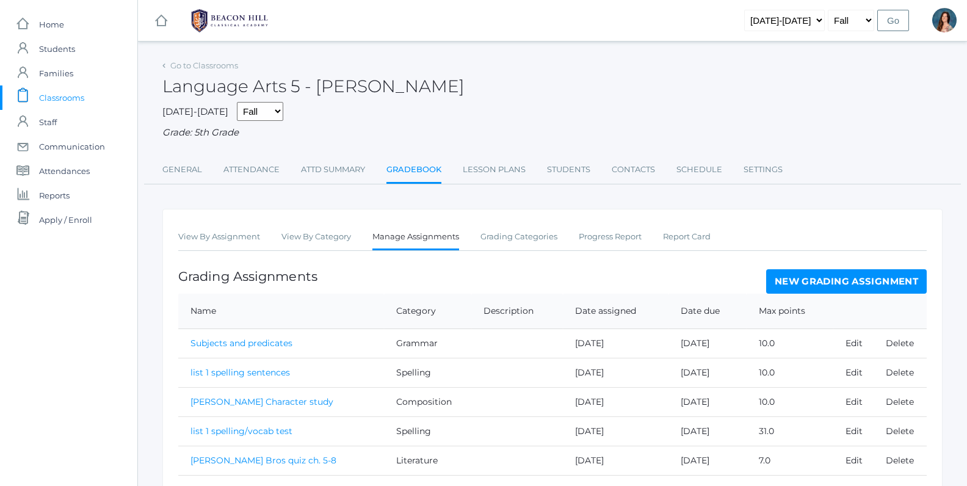
click at [806, 273] on link "New Grading Assignment" at bounding box center [846, 281] width 161 height 24
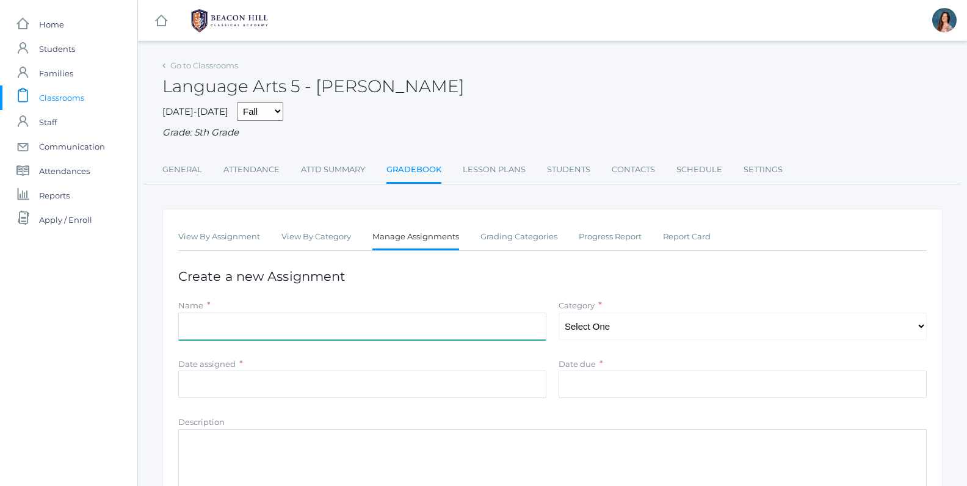
click at [211, 314] on input "Name" at bounding box center [362, 326] width 368 height 27
type input "orca paragraph"
select select "1030"
click option "Composition" at bounding box center [0, 0] width 0 height 0
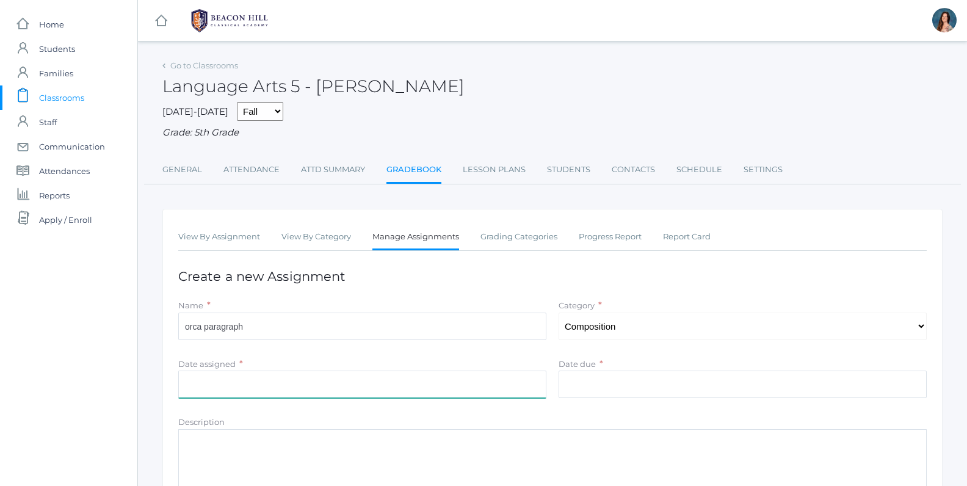
click at [235, 377] on input "Date assigned" at bounding box center [362, 384] width 368 height 27
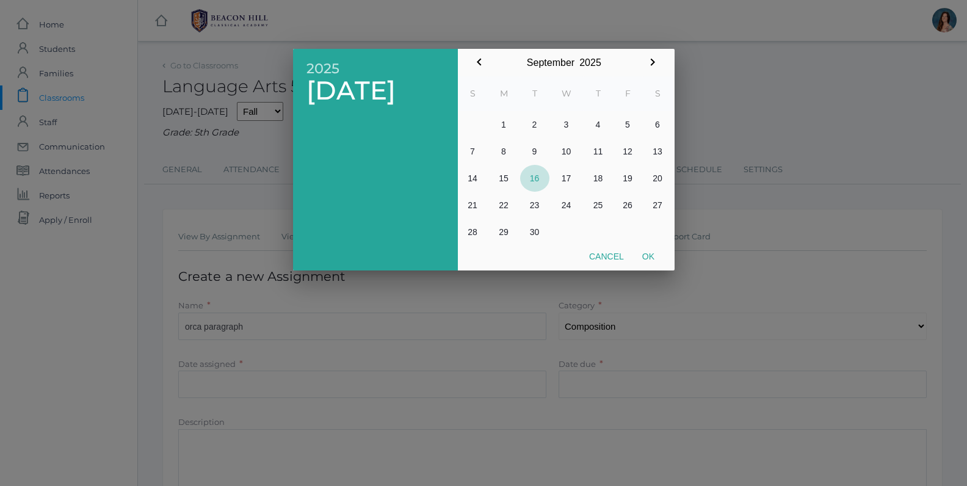
click at [534, 176] on button "16" at bounding box center [534, 178] width 29 height 27
click at [650, 261] on button "Ok" at bounding box center [648, 256] width 31 height 22
type input "[DATE]"
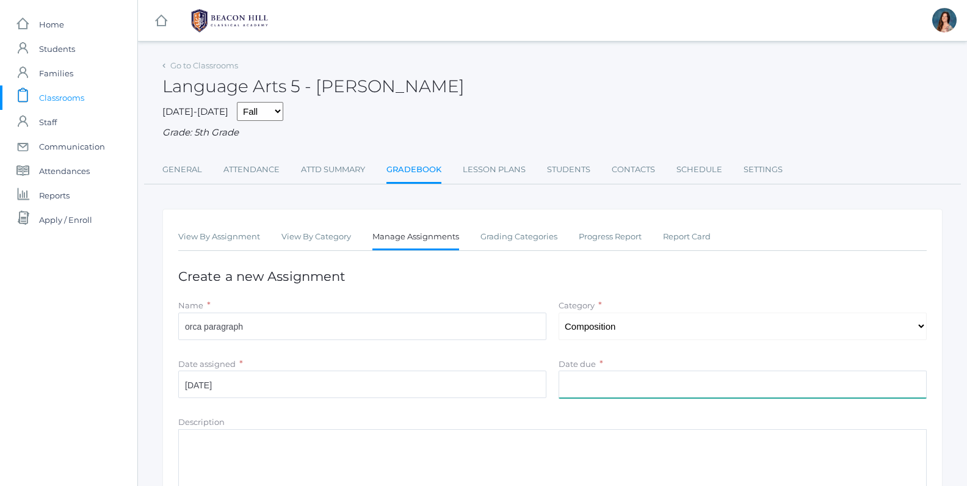
click at [563, 388] on input "Date due" at bounding box center [743, 384] width 368 height 27
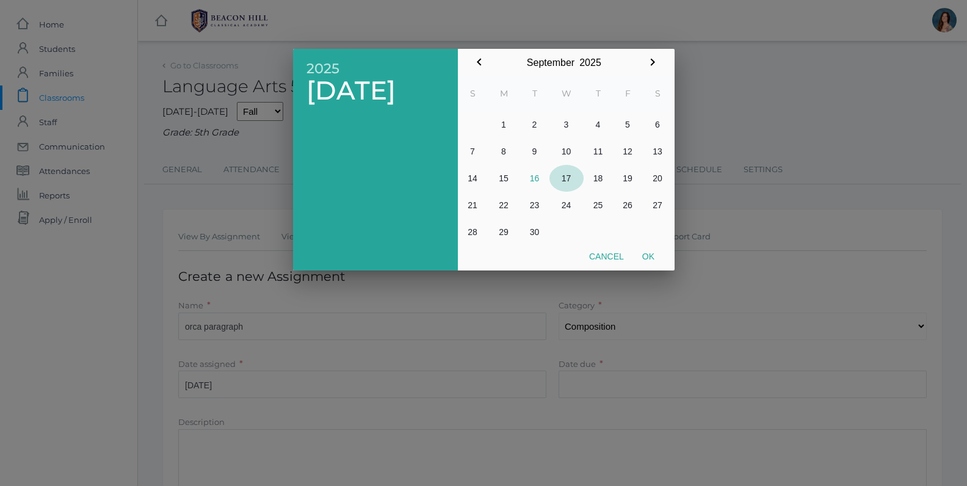
click at [571, 179] on button "17" at bounding box center [566, 178] width 34 height 27
click at [652, 263] on button "Ok" at bounding box center [648, 256] width 31 height 22
type input "[DATE]"
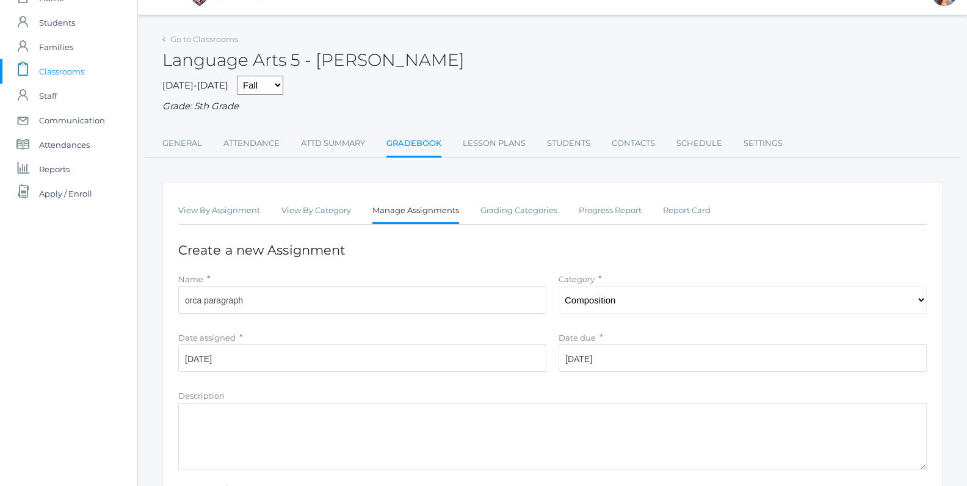
scroll to position [90, 0]
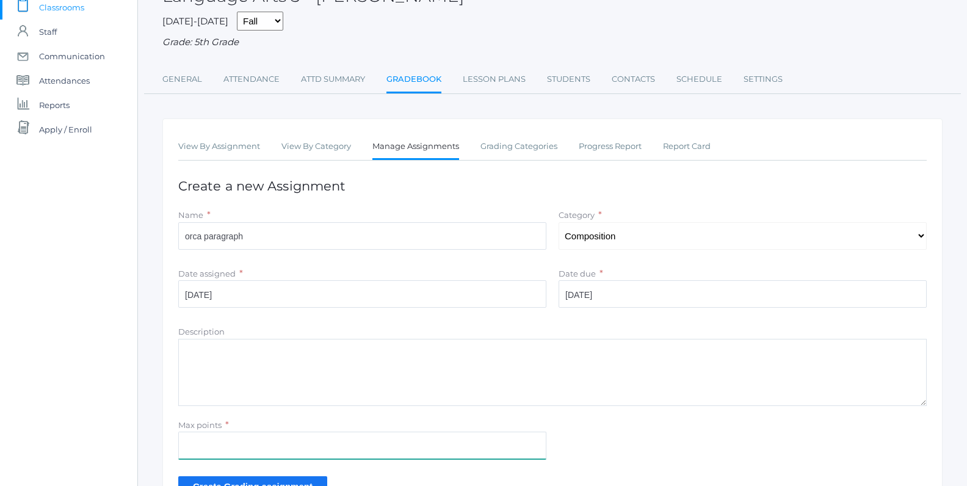
click at [253, 440] on input "Max points" at bounding box center [362, 445] width 368 height 27
type input "15"
click at [245, 477] on input "Create Grading assignment" at bounding box center [252, 486] width 149 height 20
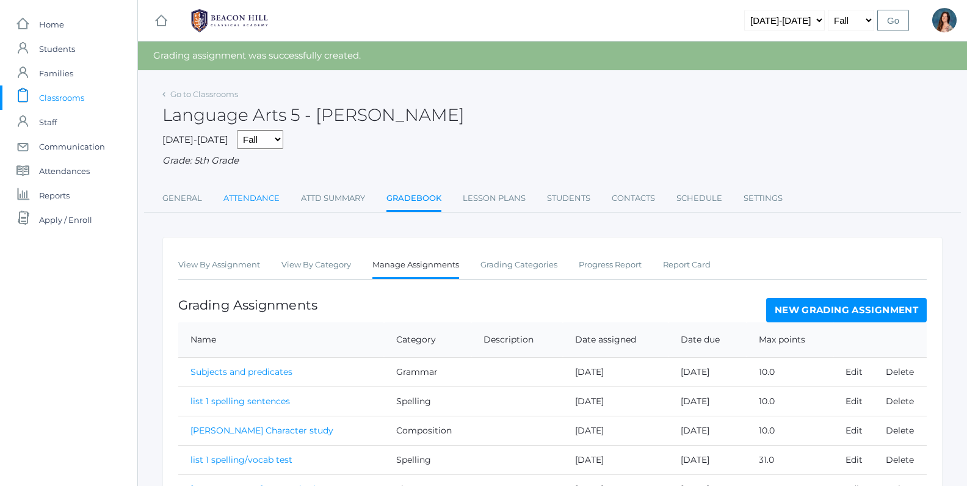
click at [257, 197] on link "Attendance" at bounding box center [251, 198] width 56 height 24
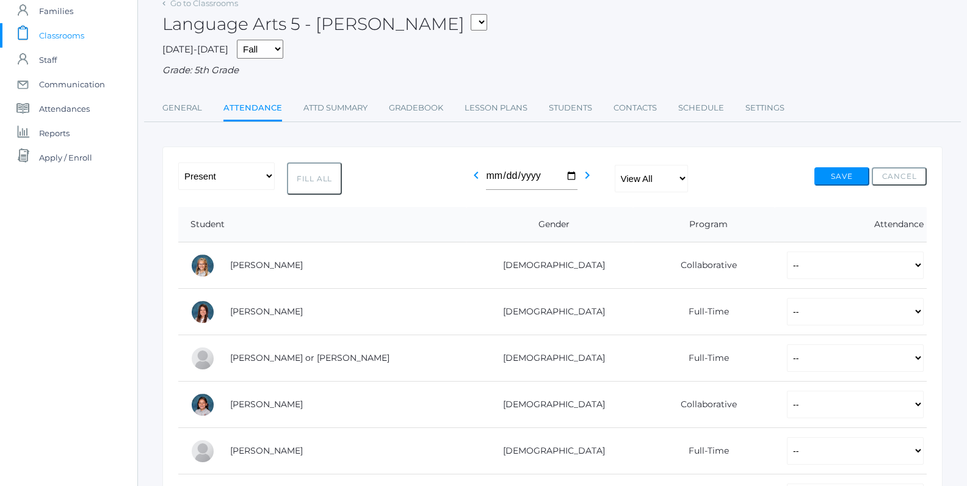
scroll to position [81, 0]
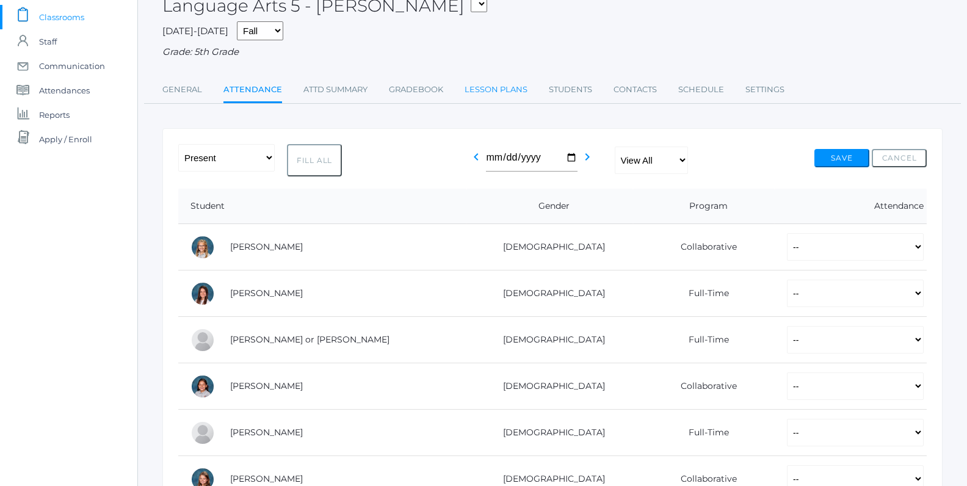
click at [479, 90] on link "Lesson Plans" at bounding box center [496, 90] width 63 height 24
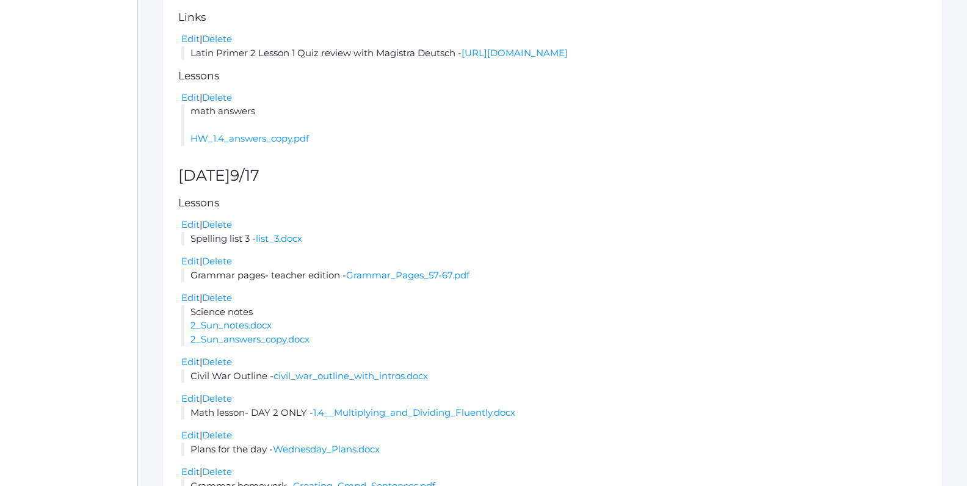
scroll to position [826, 0]
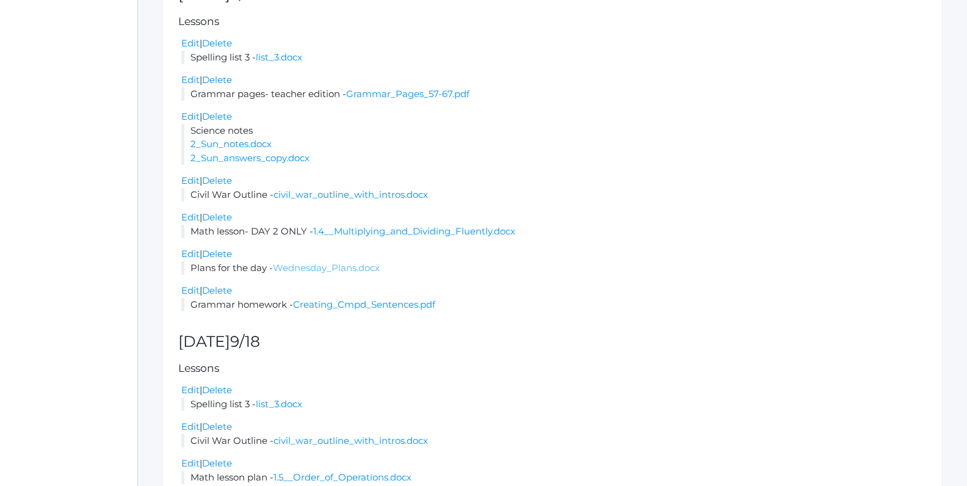
click at [364, 274] on link "Wednesday_Plans.docx" at bounding box center [326, 268] width 107 height 12
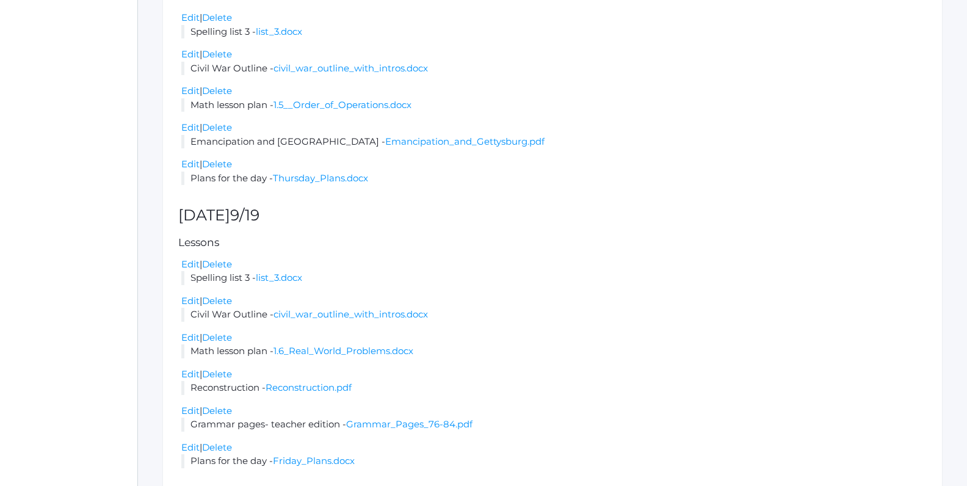
scroll to position [1249, 0]
